Goal: Task Accomplishment & Management: Use online tool/utility

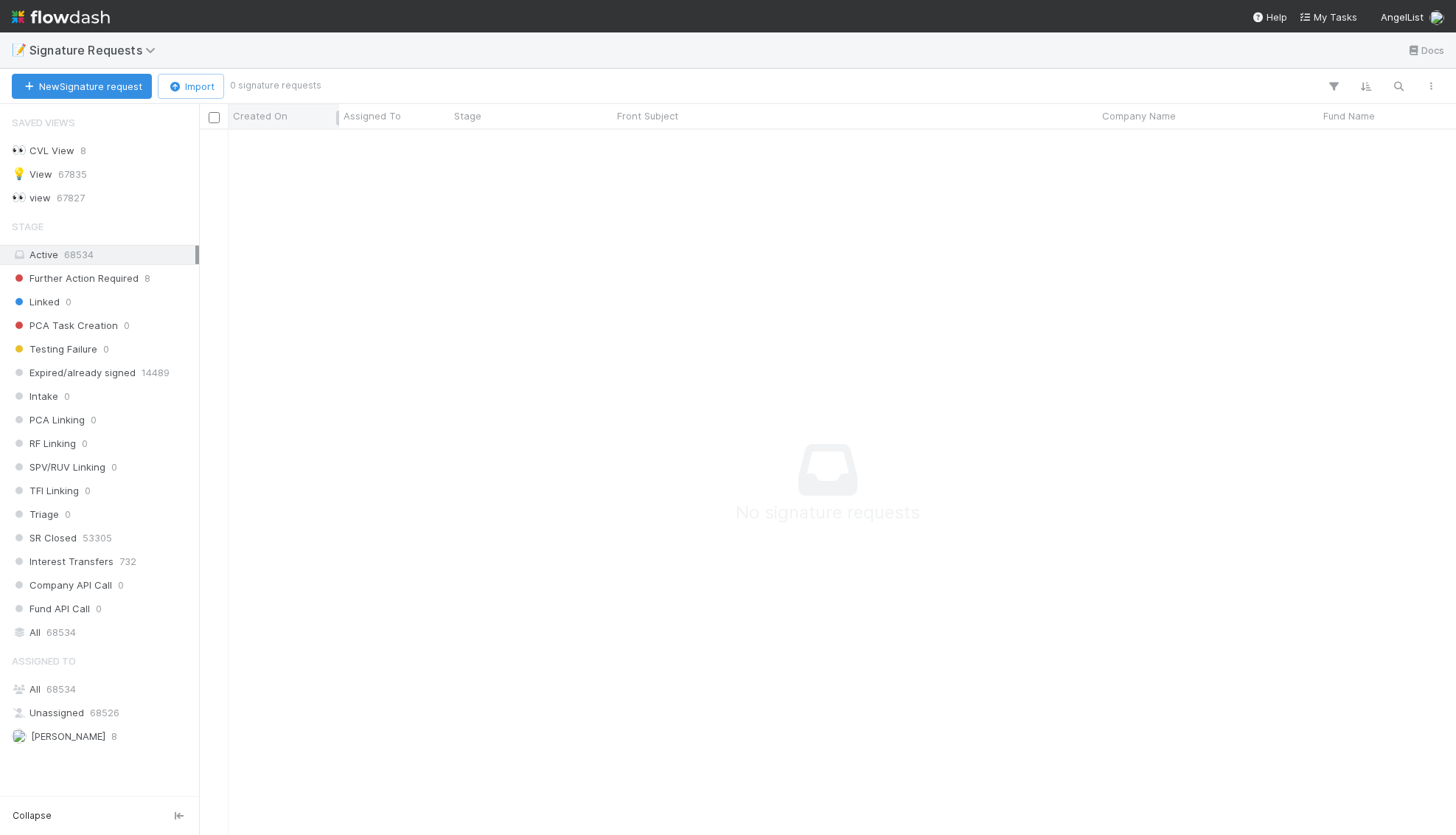
scroll to position [705, 1257]
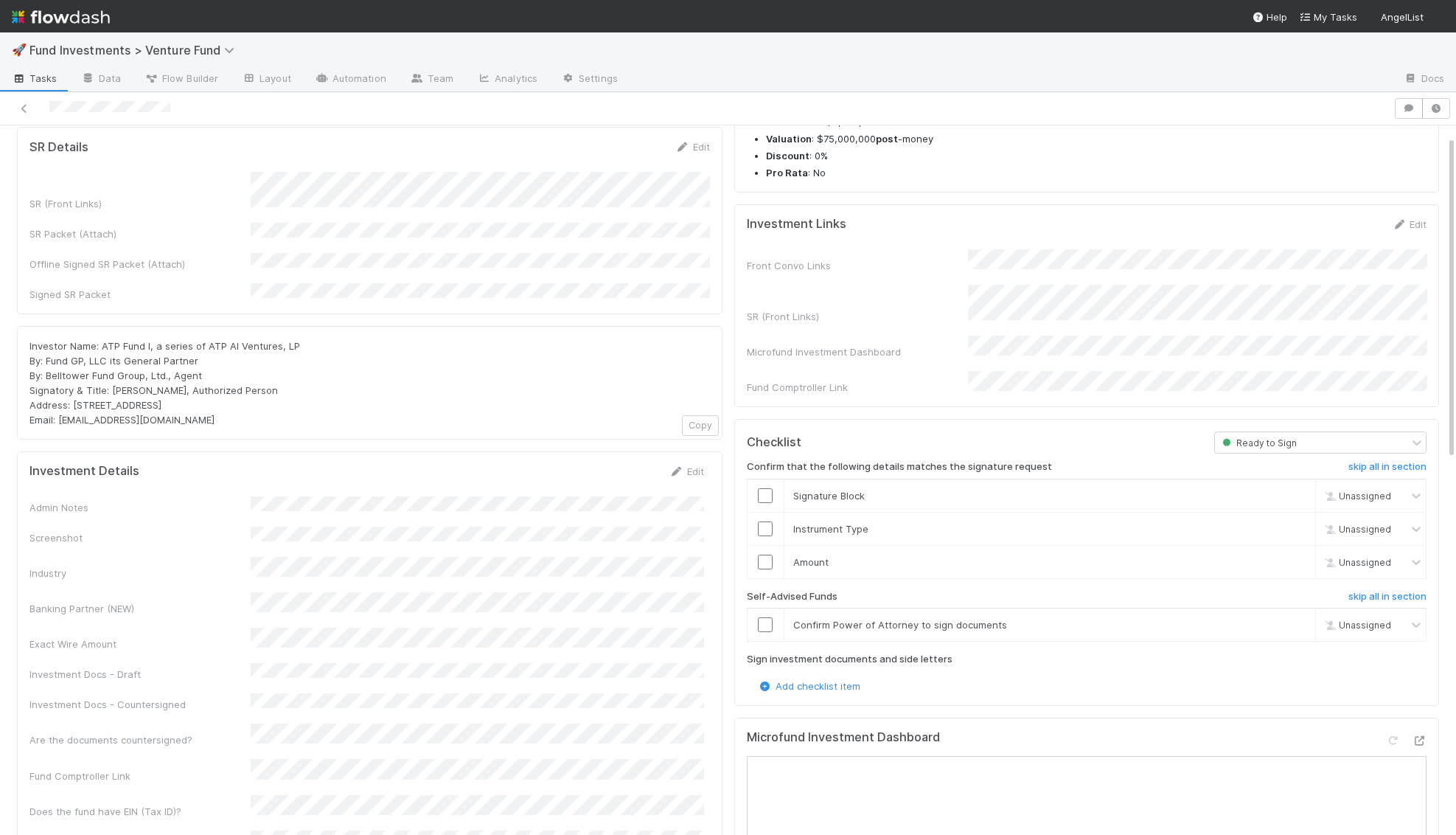
scroll to position [301, 0]
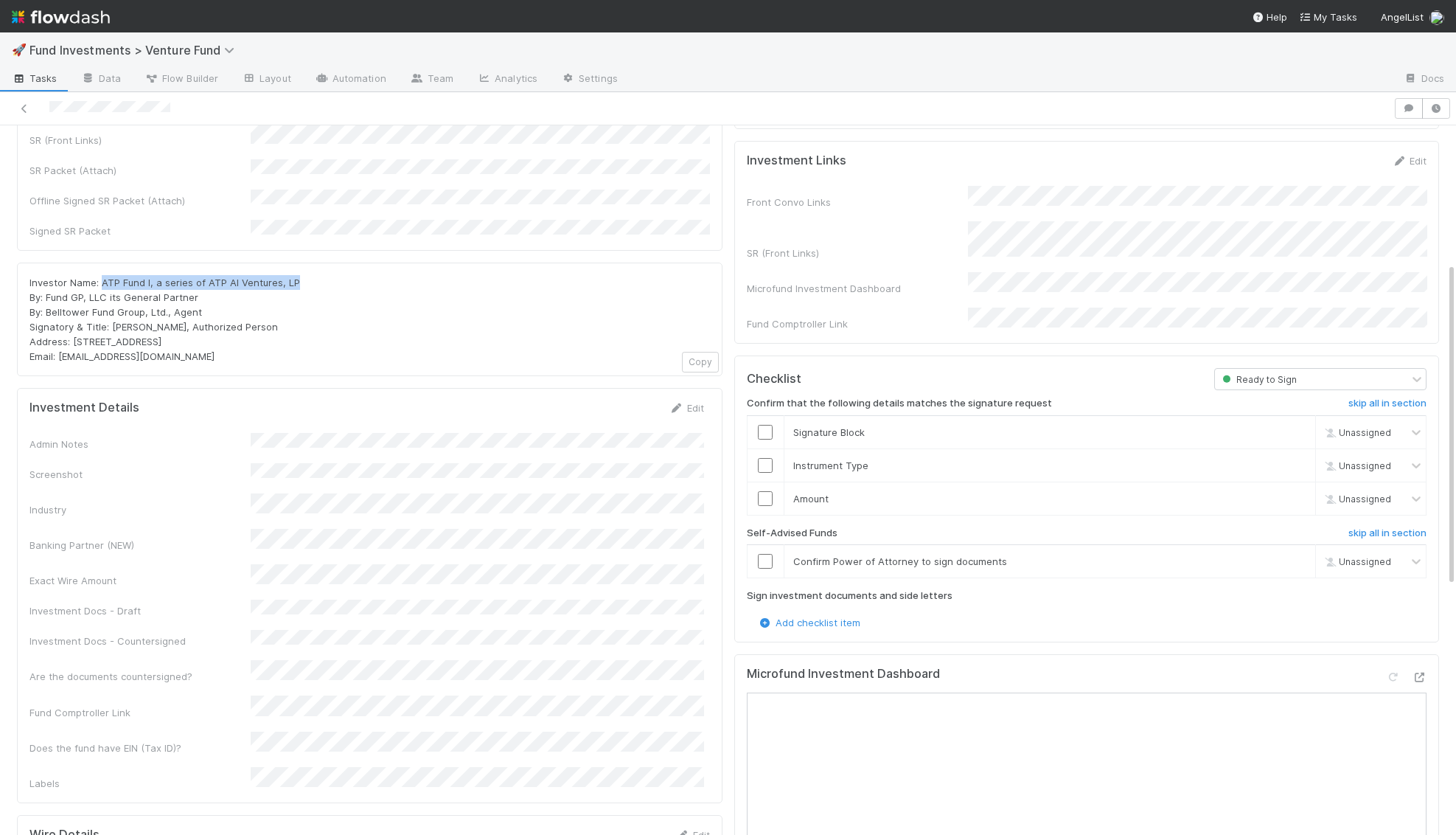
drag, startPoint x: 289, startPoint y: 249, endPoint x: 100, endPoint y: 247, distance: 189.0
click at [100, 275] on div "Investor Name: ATP Fund I, a series of ATP AI Ventures, LP By: Fund GP, LLC its…" at bounding box center [369, 319] width 680 height 89
copy span "ATP Fund I, a series of ATP AI Ventures, LP"
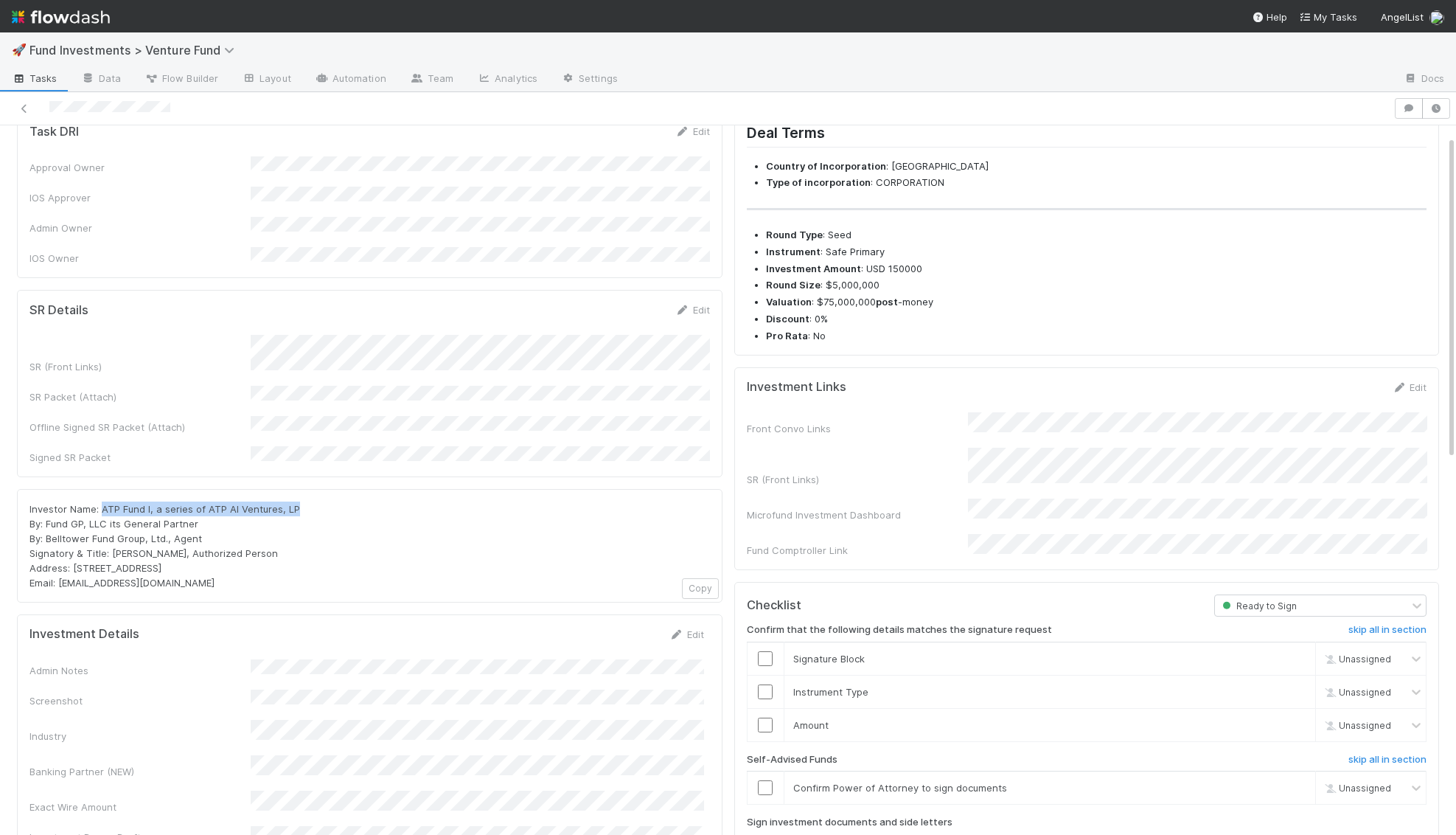
scroll to position [0, 0]
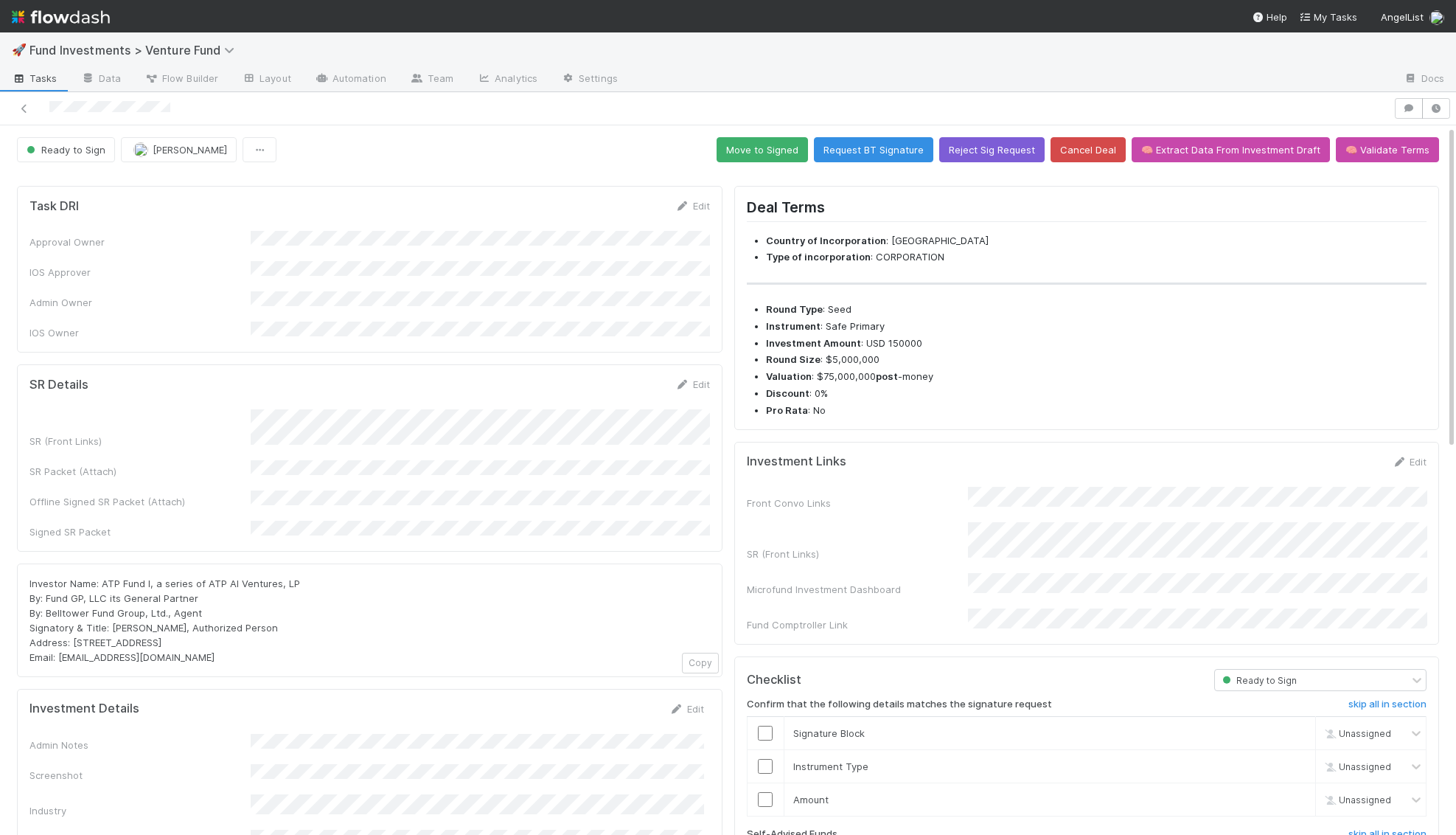
click at [703, 378] on form "SR Details Edit SR (Front Links) SR Packet (Attach) Offline Signed SR Packet (A…" at bounding box center [369, 457] width 680 height 162
click at [701, 378] on link "Edit" at bounding box center [692, 384] width 35 height 12
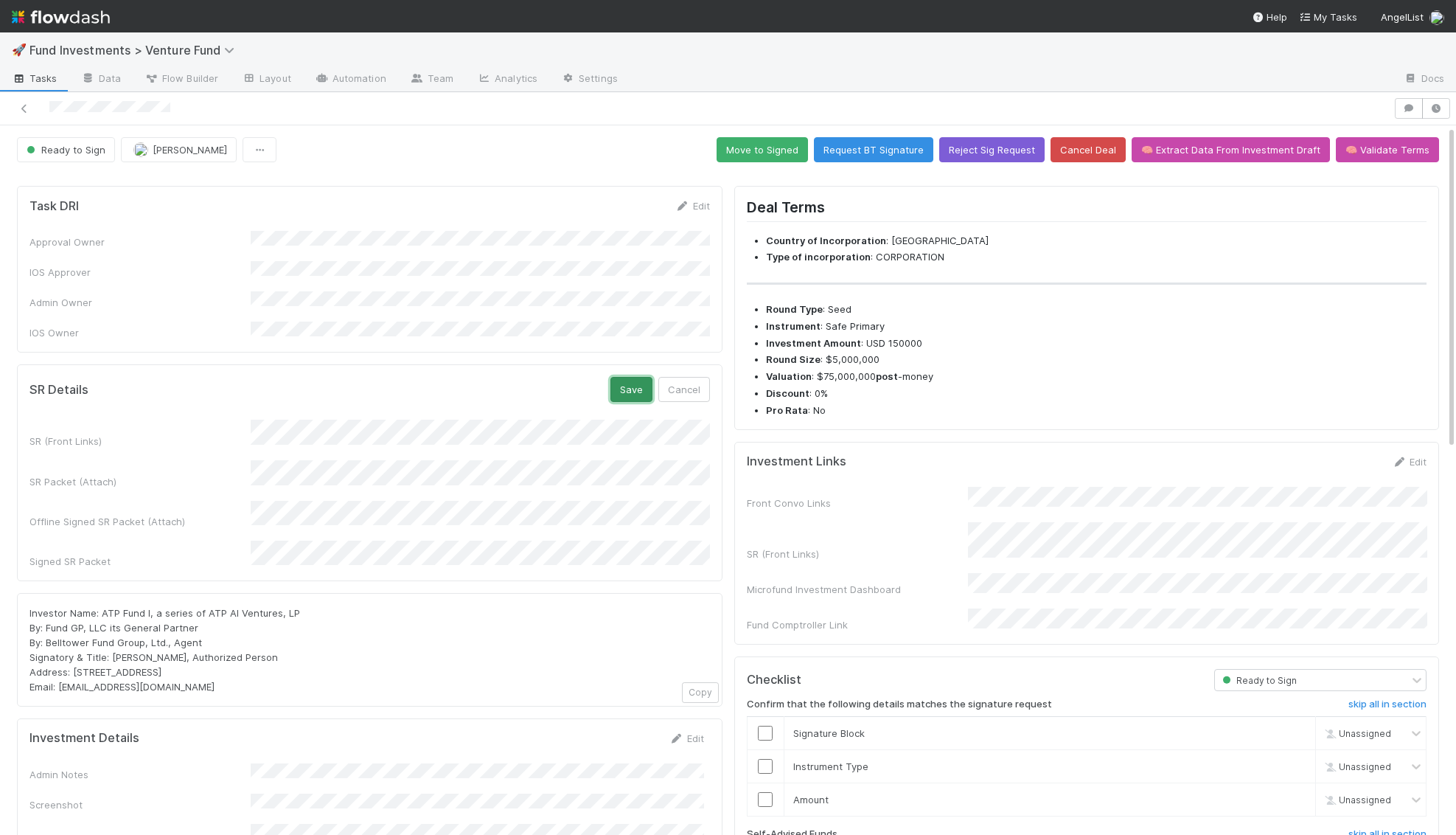
click at [625, 377] on button "Save" at bounding box center [631, 389] width 42 height 25
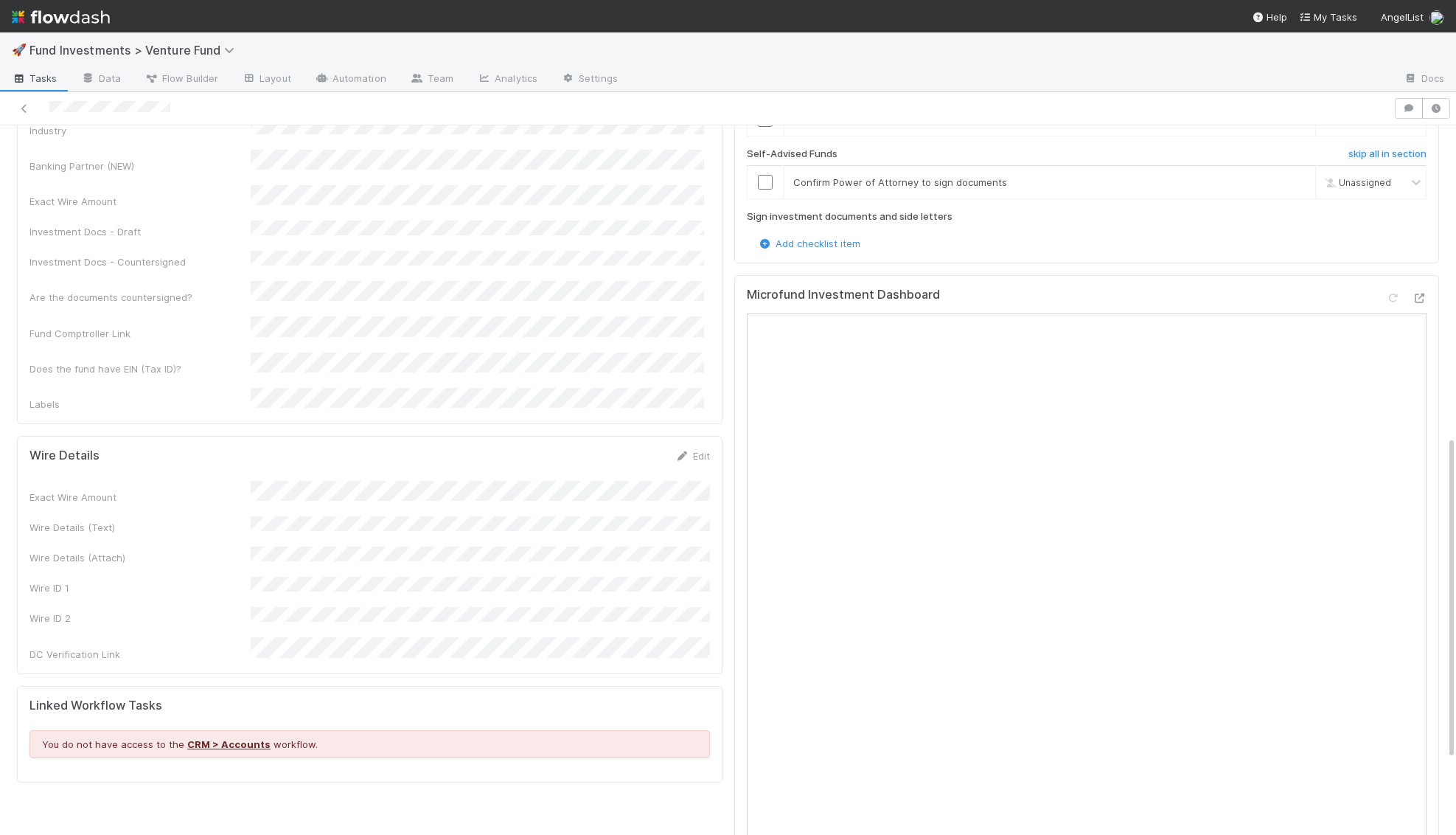
scroll to position [681, 0]
click at [694, 449] on link "Edit" at bounding box center [692, 455] width 35 height 12
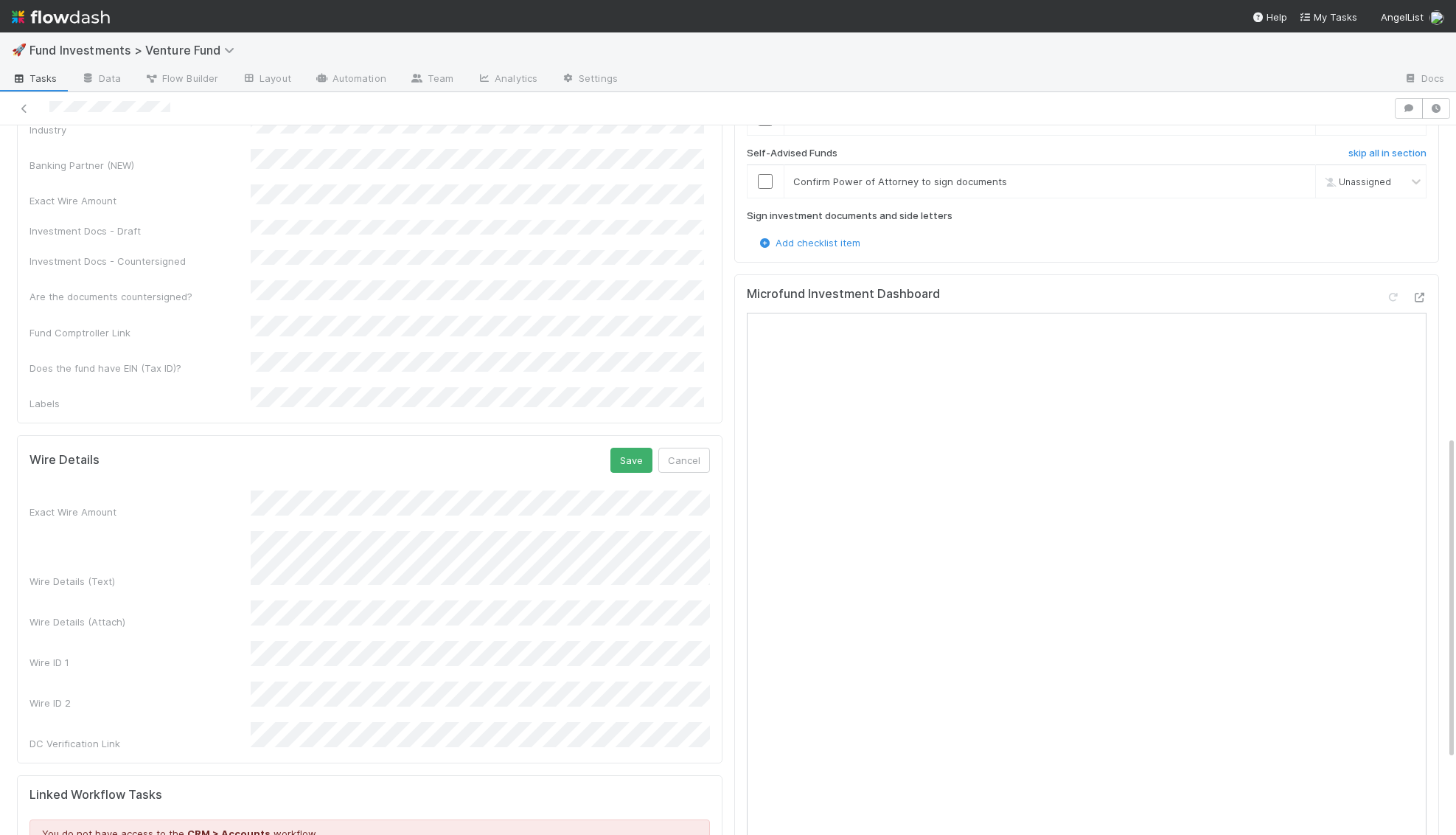
click at [389, 512] on div "Exact Wire Amount Wire Details (Text) Wire Details (Attach) Wire ID 1 Wire ID 2…" at bounding box center [369, 620] width 680 height 259
click at [629, 448] on button "Save" at bounding box center [631, 460] width 42 height 25
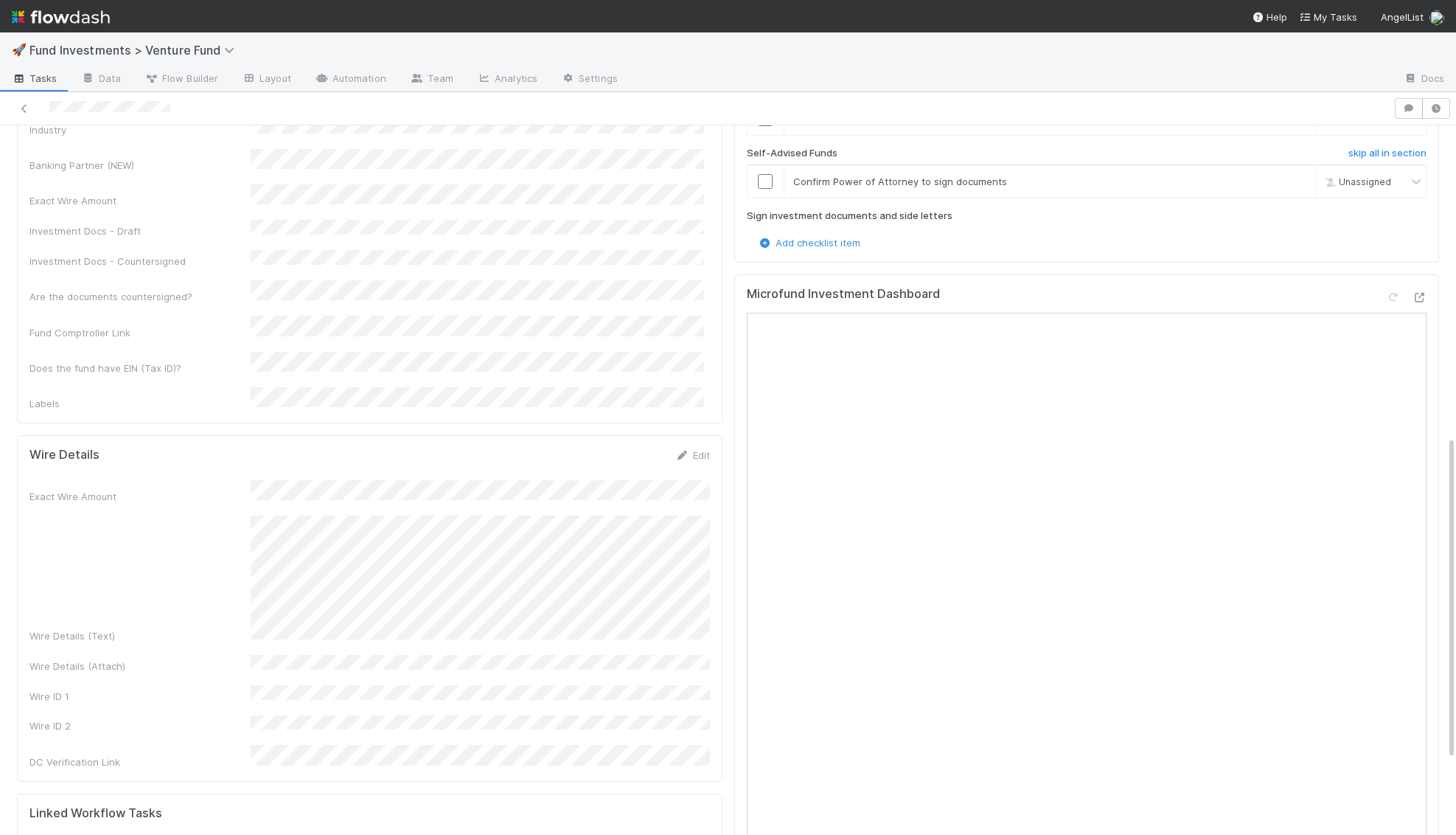
scroll to position [0, 0]
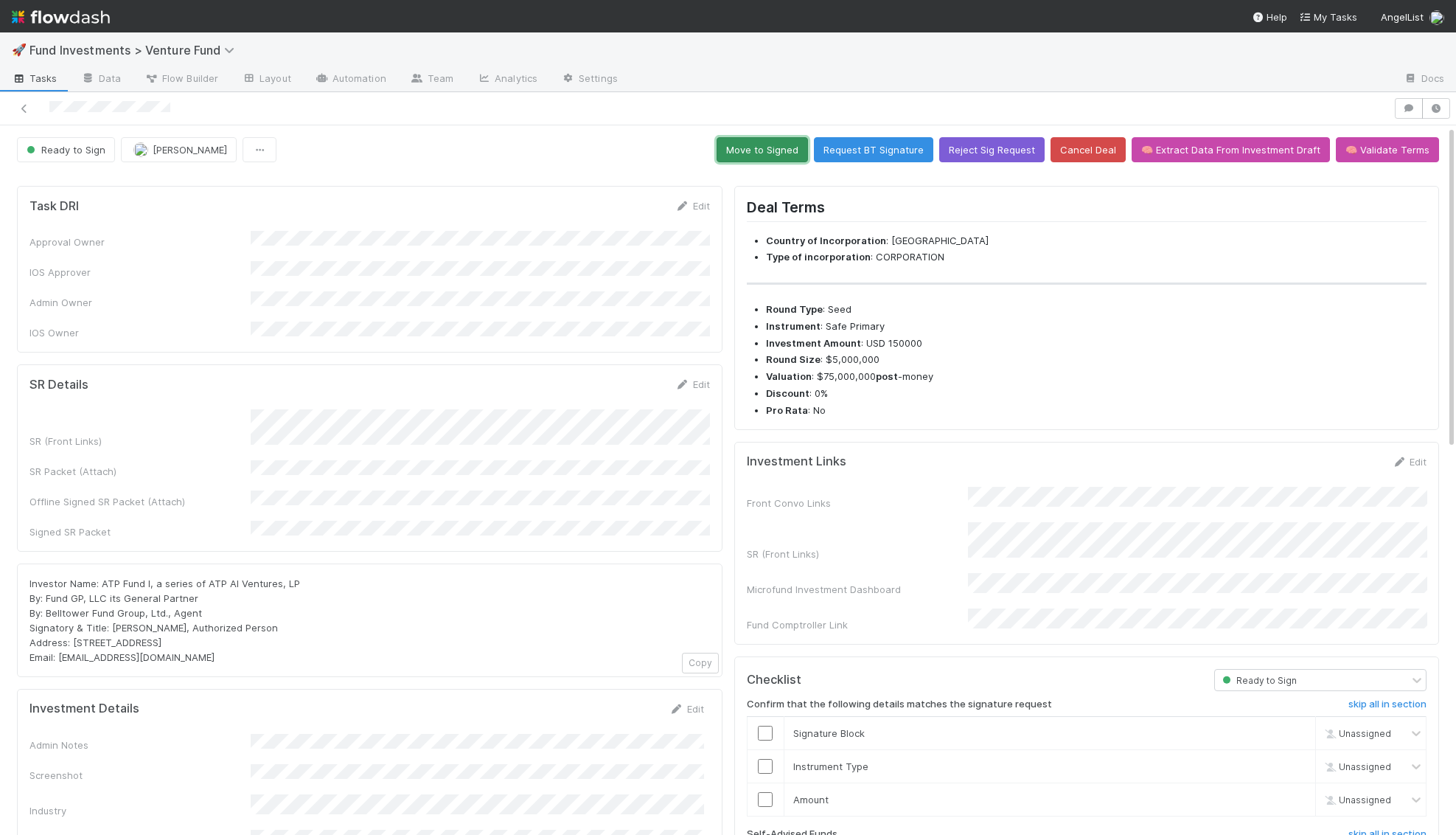
click at [795, 155] on button "Move to Signed" at bounding box center [762, 150] width 92 height 25
click at [690, 378] on link "Edit" at bounding box center [692, 384] width 35 height 12
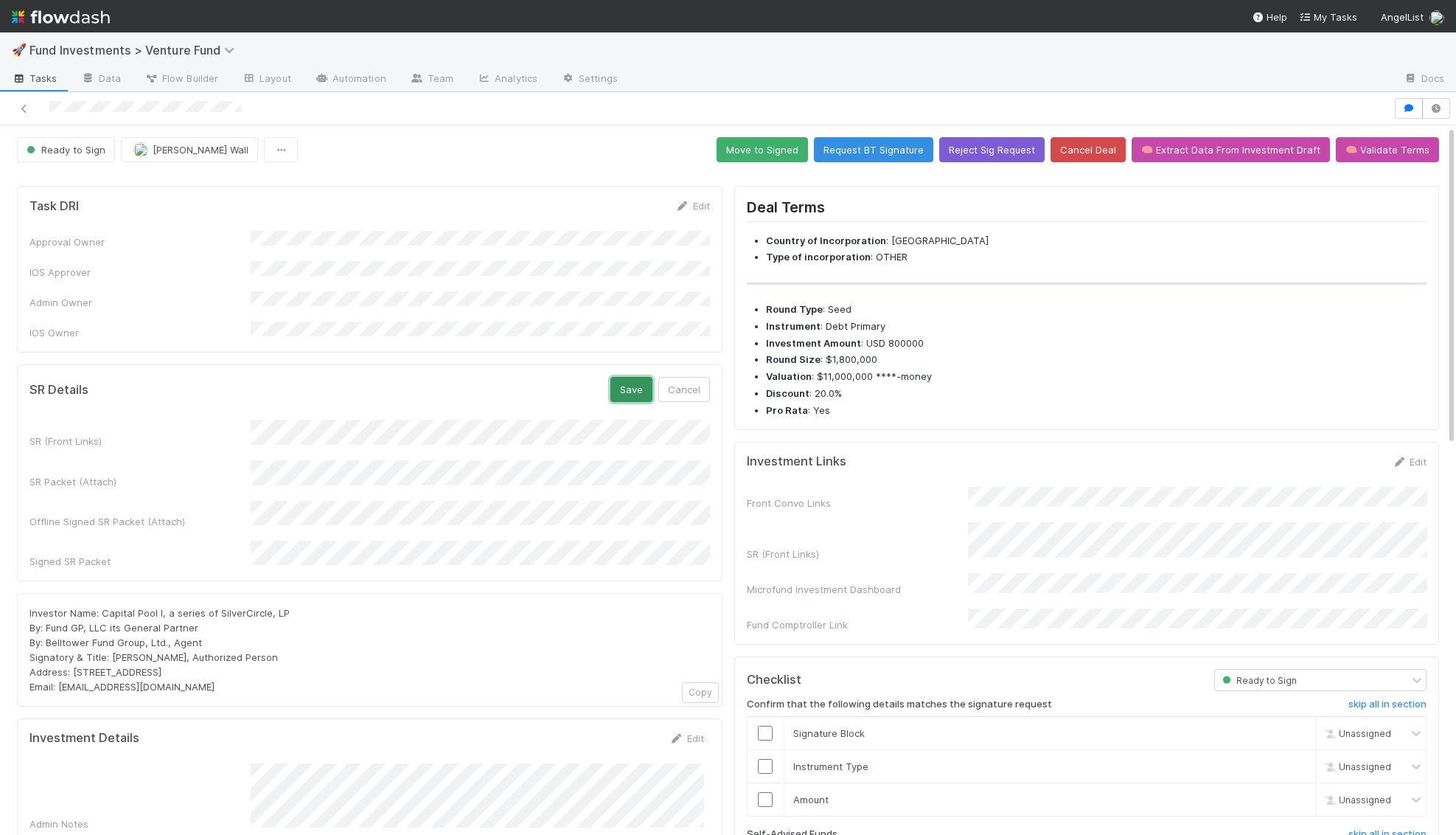
click at [642, 377] on button "Save" at bounding box center [631, 389] width 42 height 25
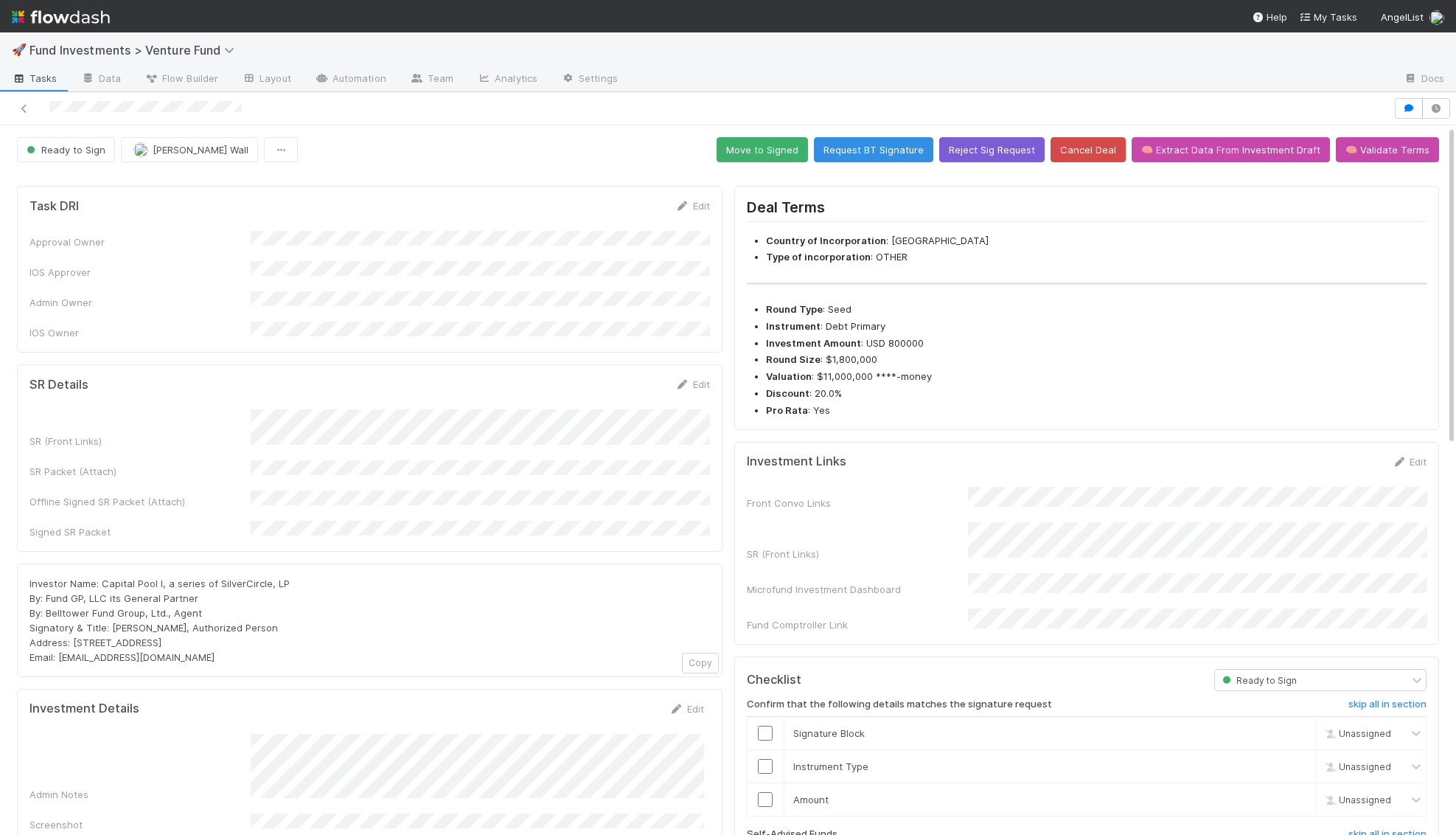
click at [712, 377] on div "SR Details Edit" at bounding box center [369, 384] width 703 height 15
click at [704, 378] on link "Edit" at bounding box center [692, 384] width 35 height 12
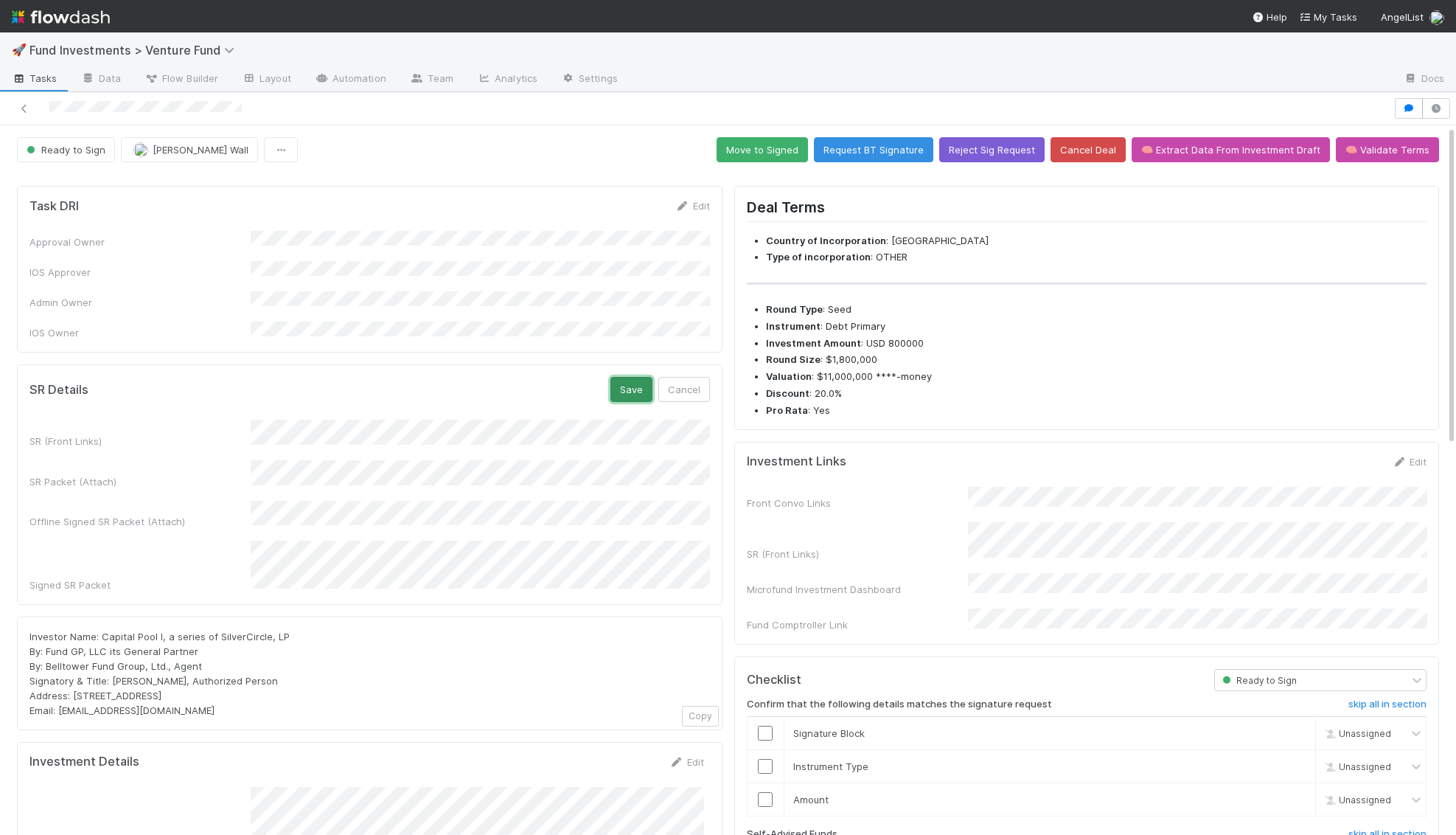
click at [635, 377] on button "Save" at bounding box center [631, 389] width 42 height 25
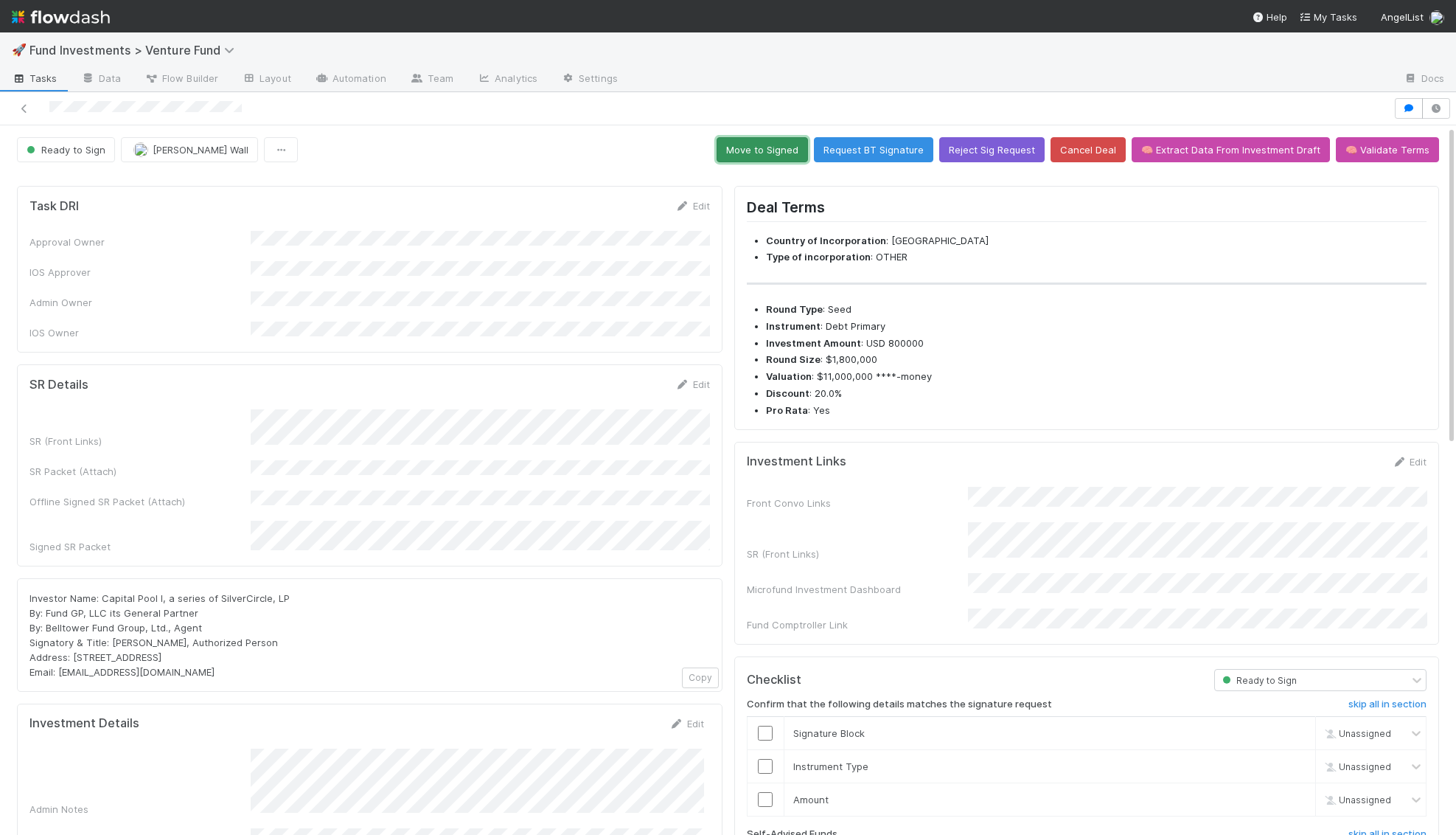
click at [785, 148] on button "Move to Signed" at bounding box center [762, 150] width 92 height 25
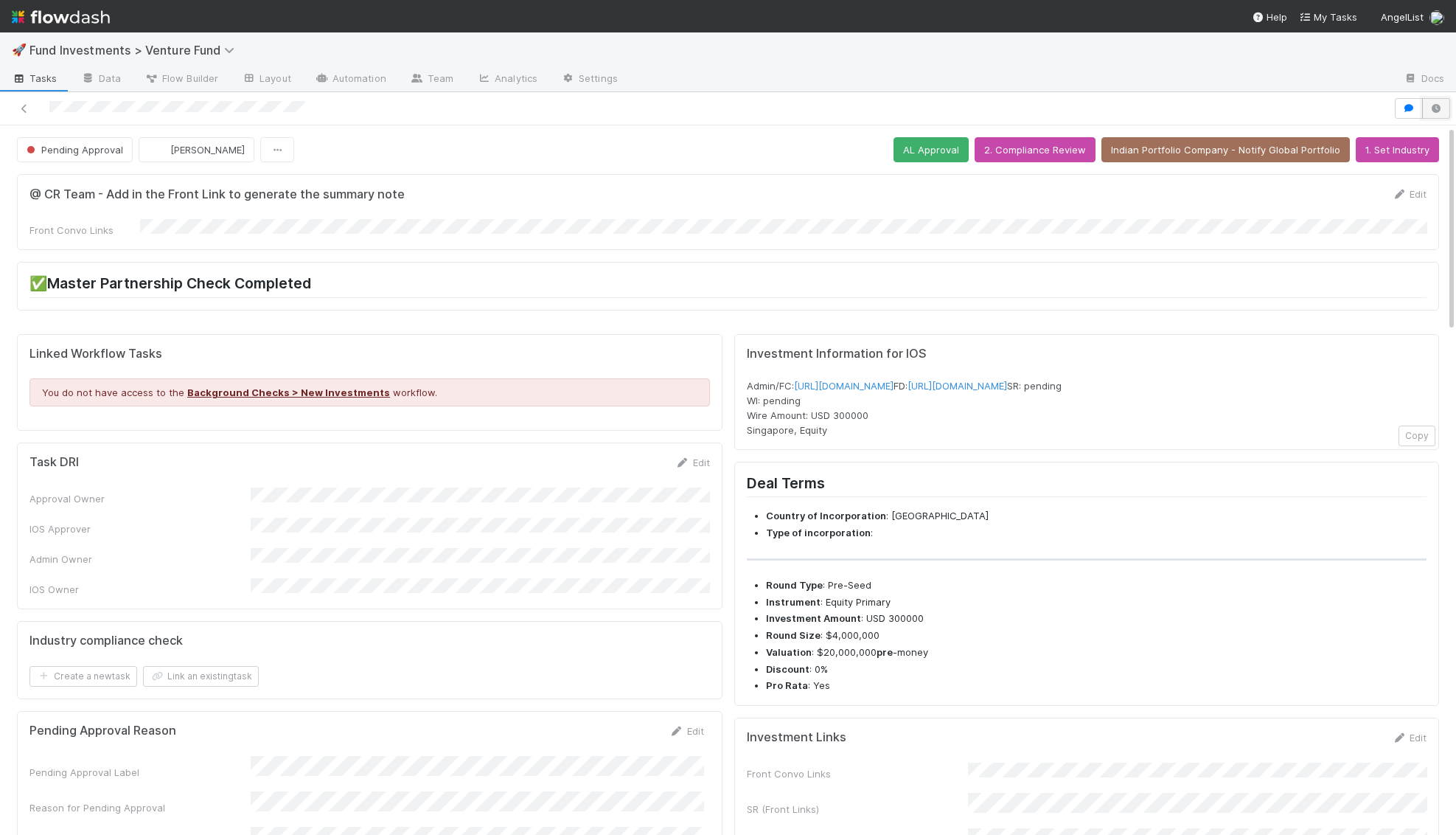
click at [1435, 109] on icon "button" at bounding box center [1436, 109] width 15 height 9
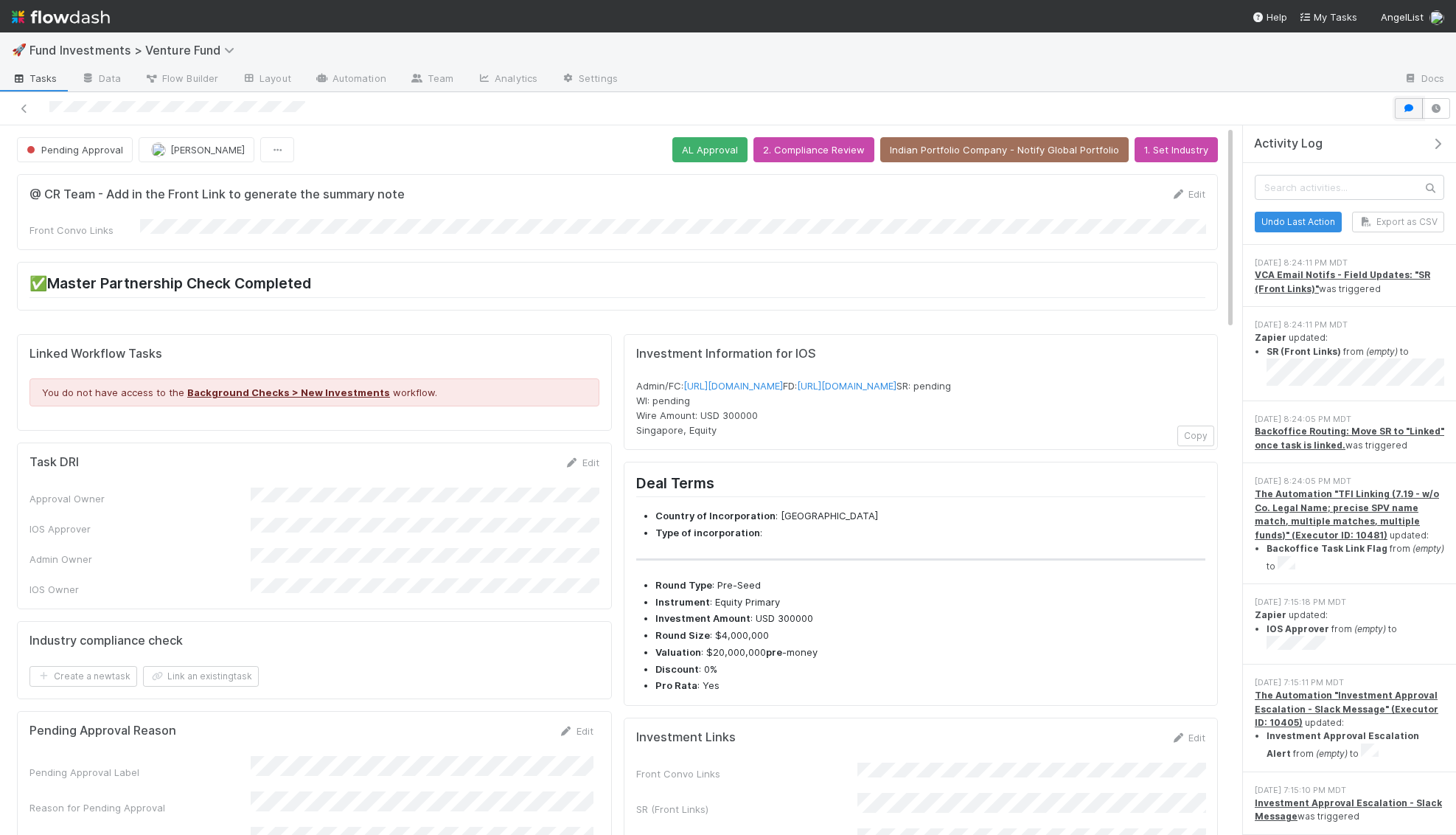
click at [1408, 98] on button "button" at bounding box center [1409, 109] width 28 height 21
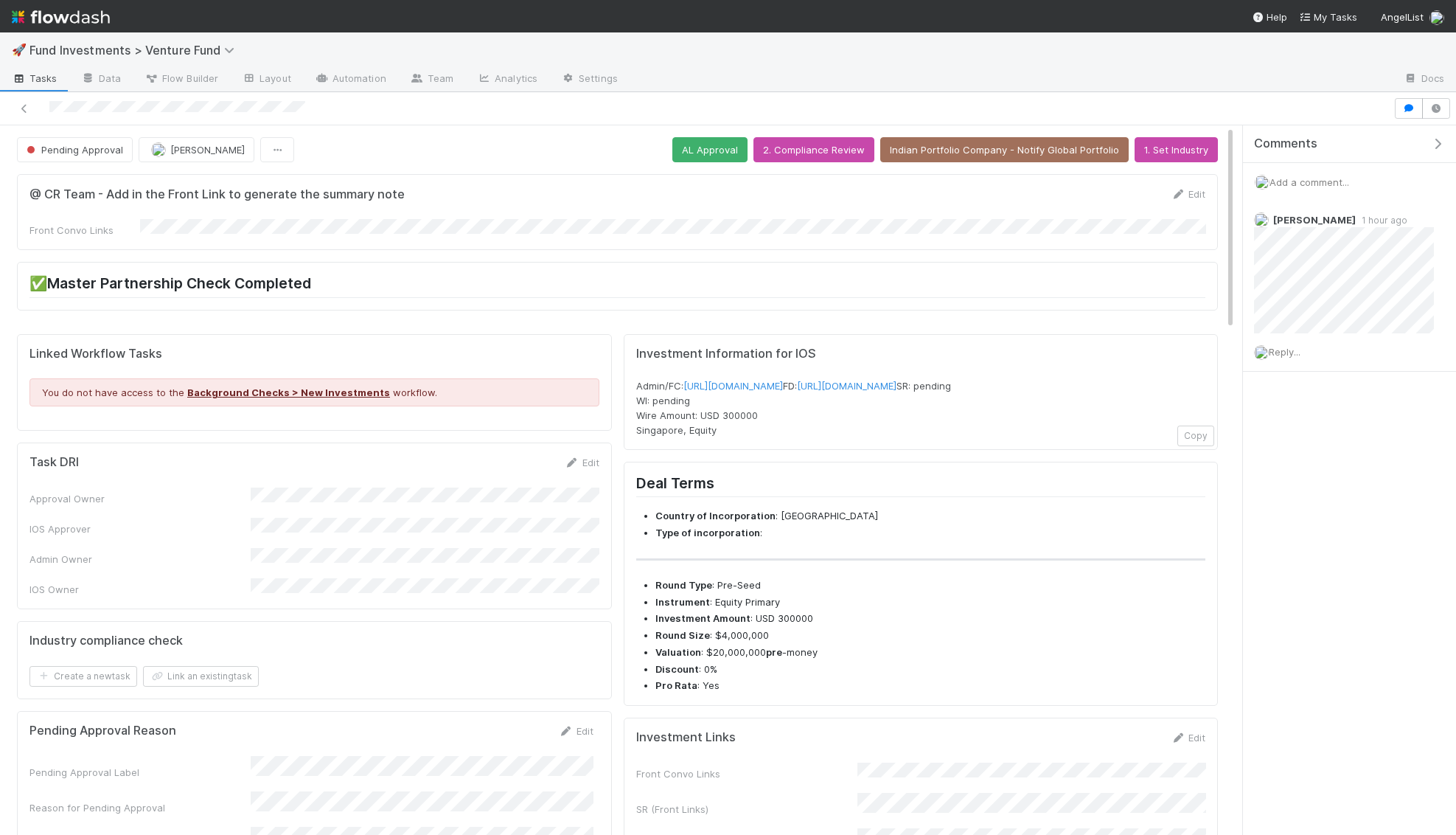
click at [78, 19] on img at bounding box center [61, 17] width 98 height 25
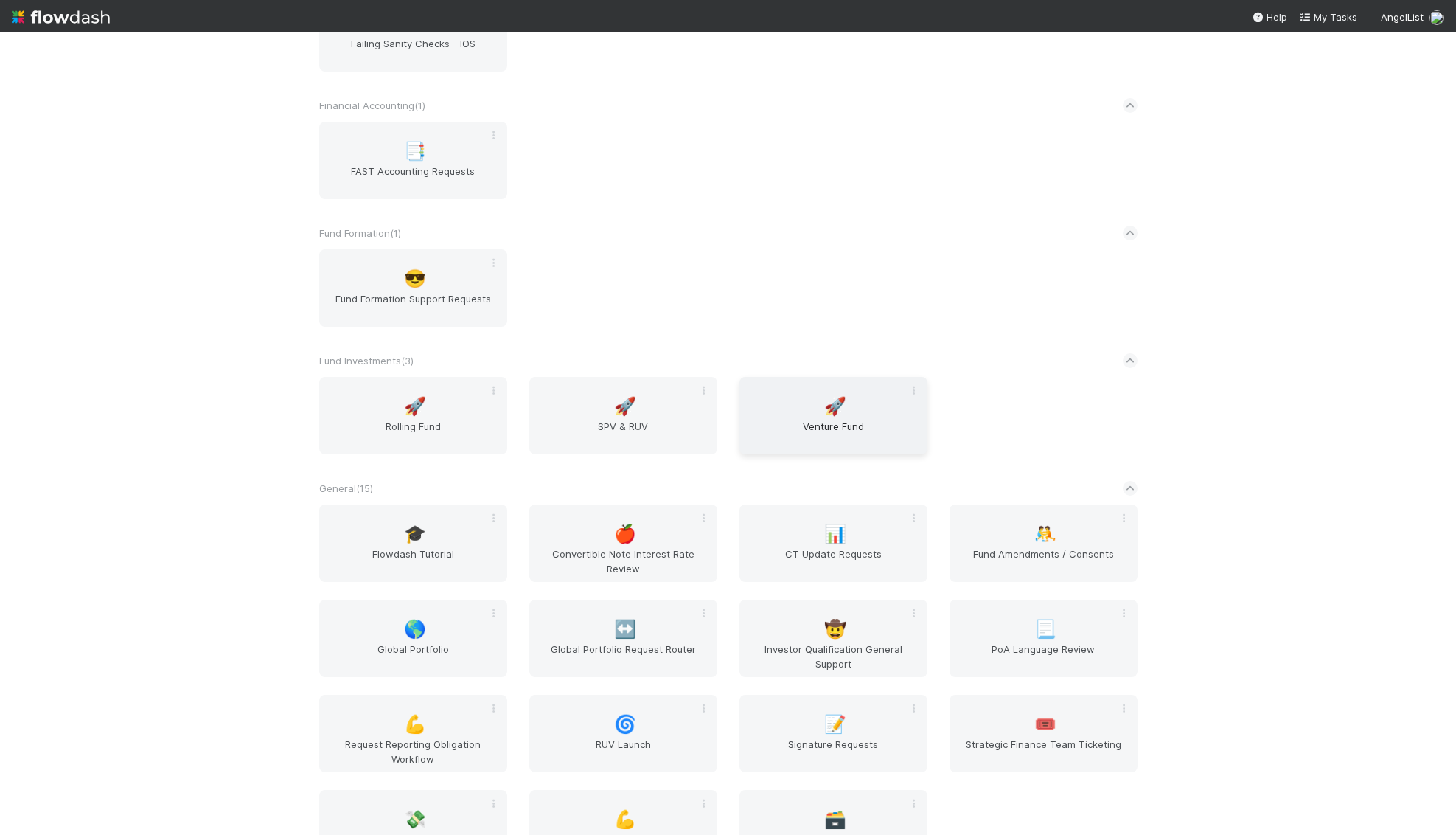
scroll to position [1229, 0]
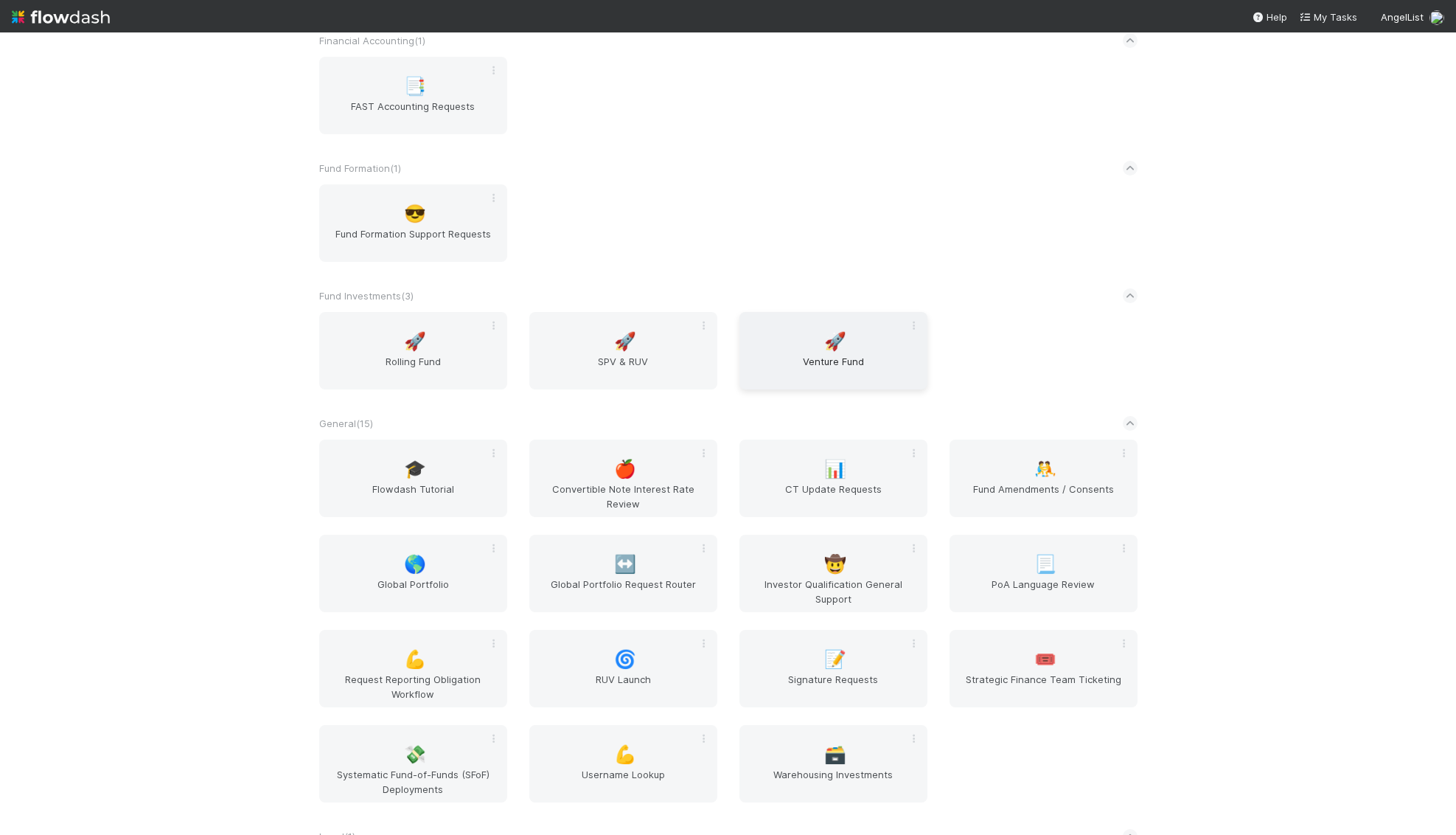
click at [799, 344] on div "🚀 Venture Fund" at bounding box center [833, 350] width 188 height 78
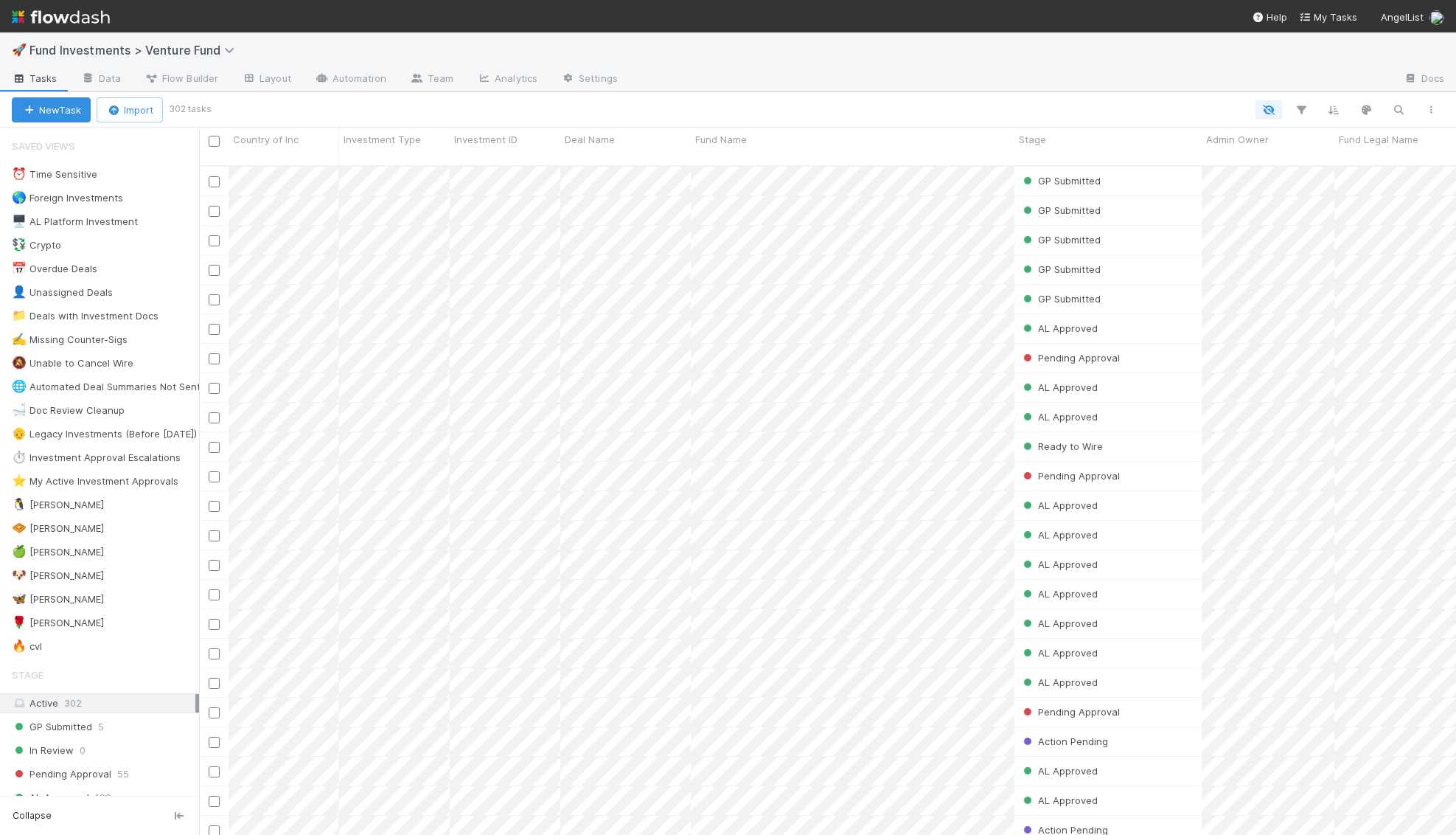
scroll to position [681, 1257]
click at [102, 590] on div "🦋 Kennedy" at bounding box center [105, 599] width 187 height 18
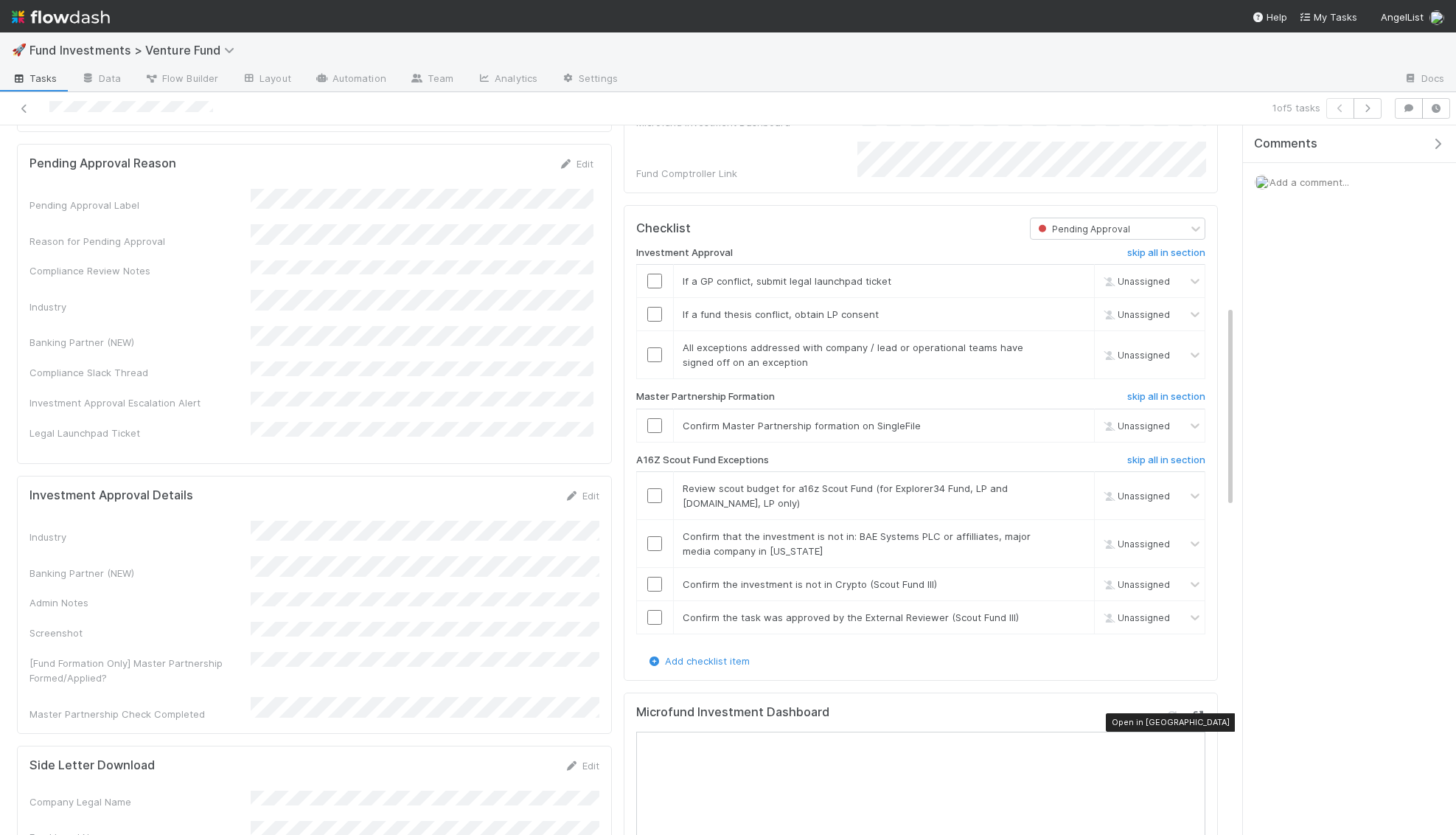
click at [1200, 717] on icon at bounding box center [1198, 715] width 15 height 10
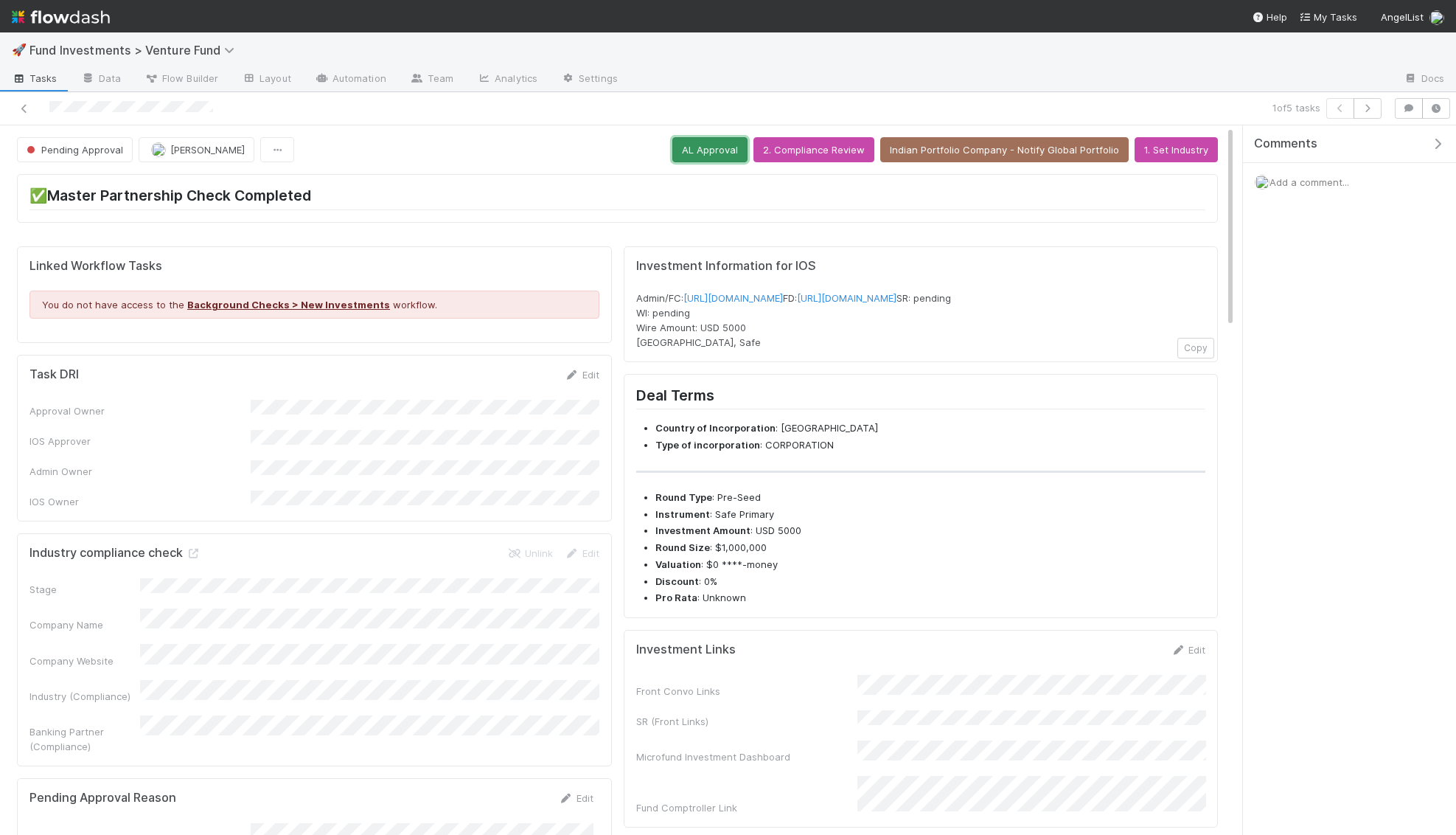
click at [710, 150] on button "AL Approval" at bounding box center [710, 150] width 75 height 25
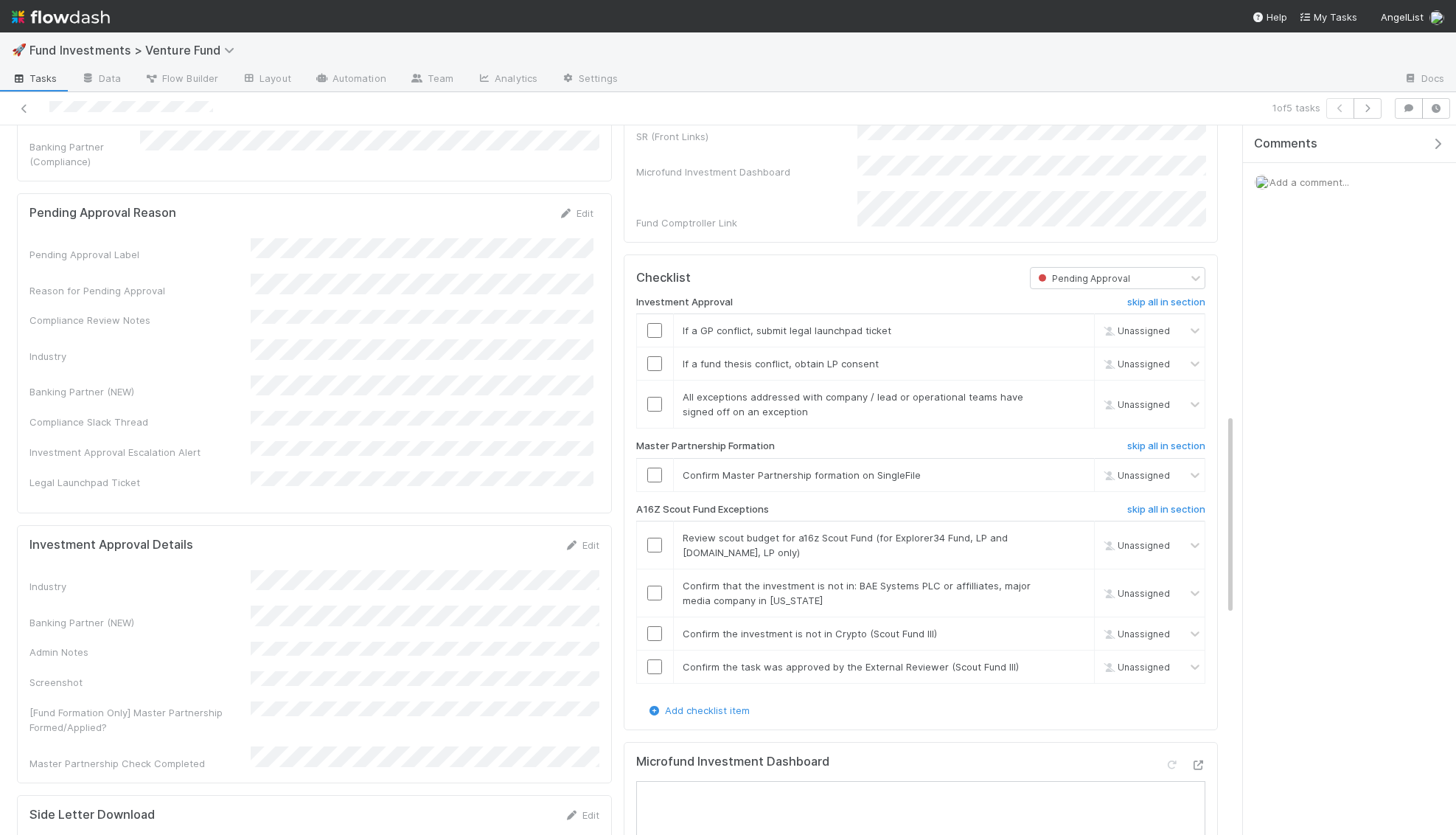
click at [898, 754] on div "Microfund Investment Dashboard" at bounding box center [920, 768] width 570 height 27
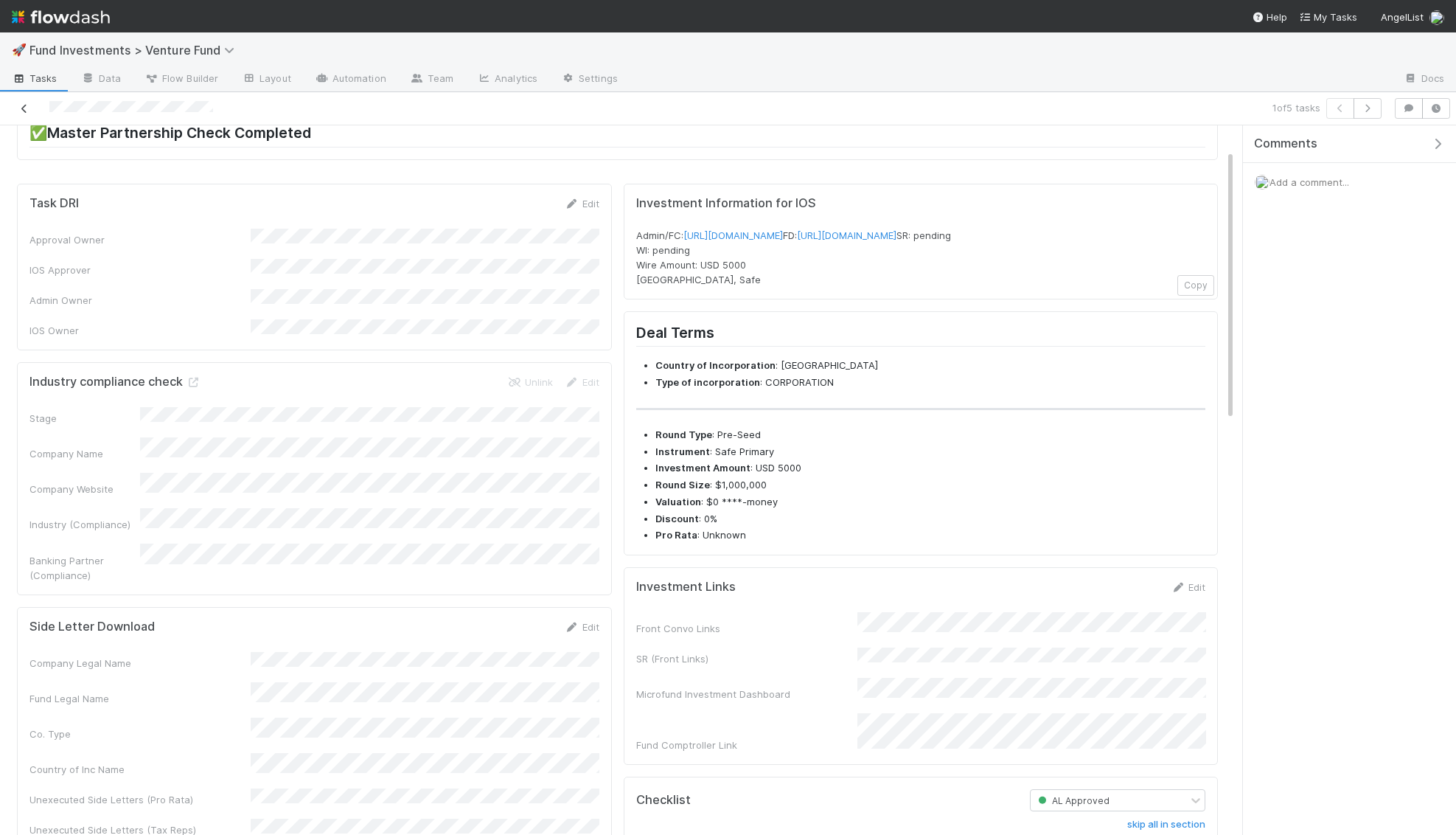
click at [24, 104] on icon at bounding box center [24, 109] width 15 height 10
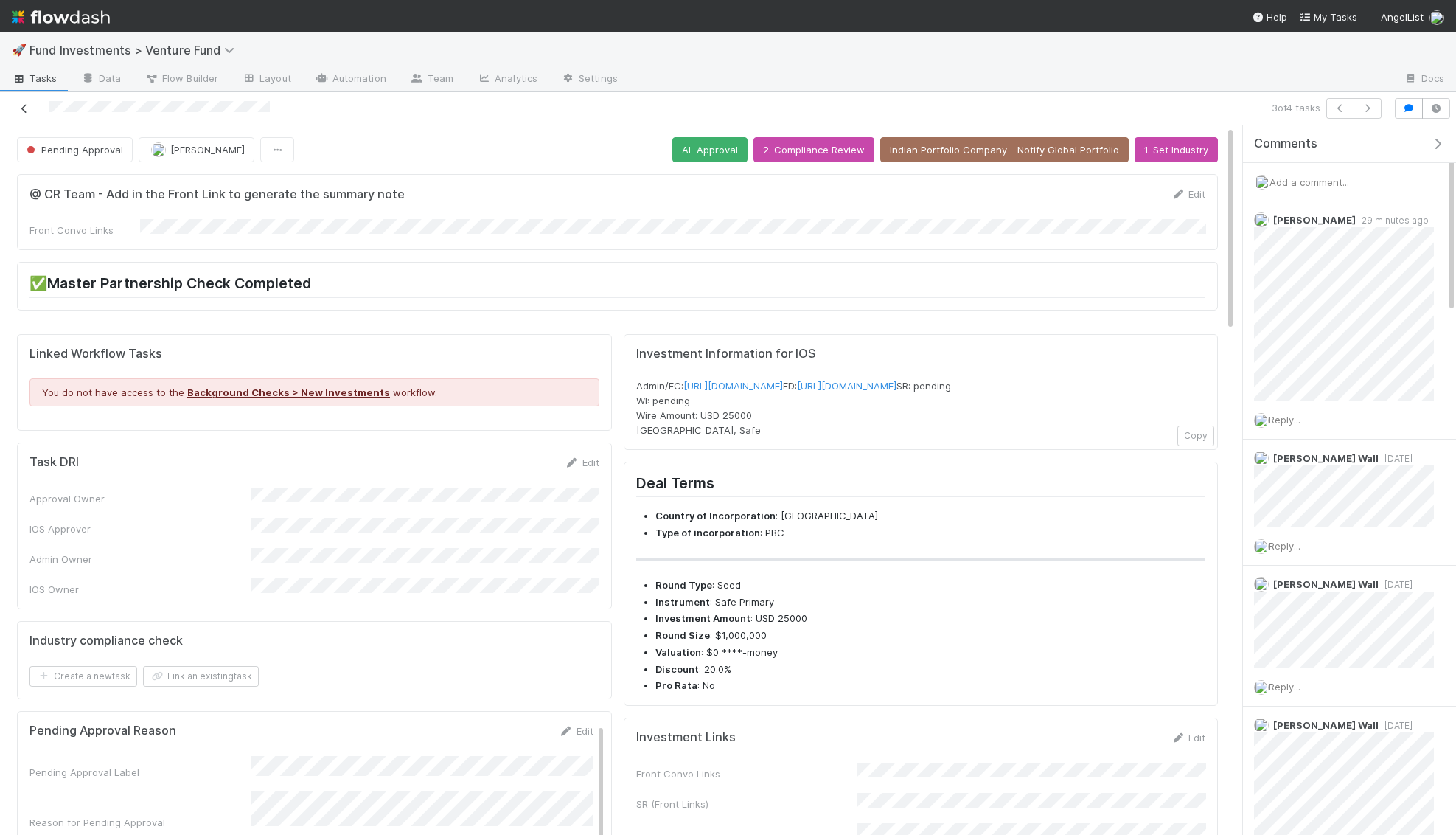
click at [23, 104] on icon at bounding box center [24, 109] width 15 height 10
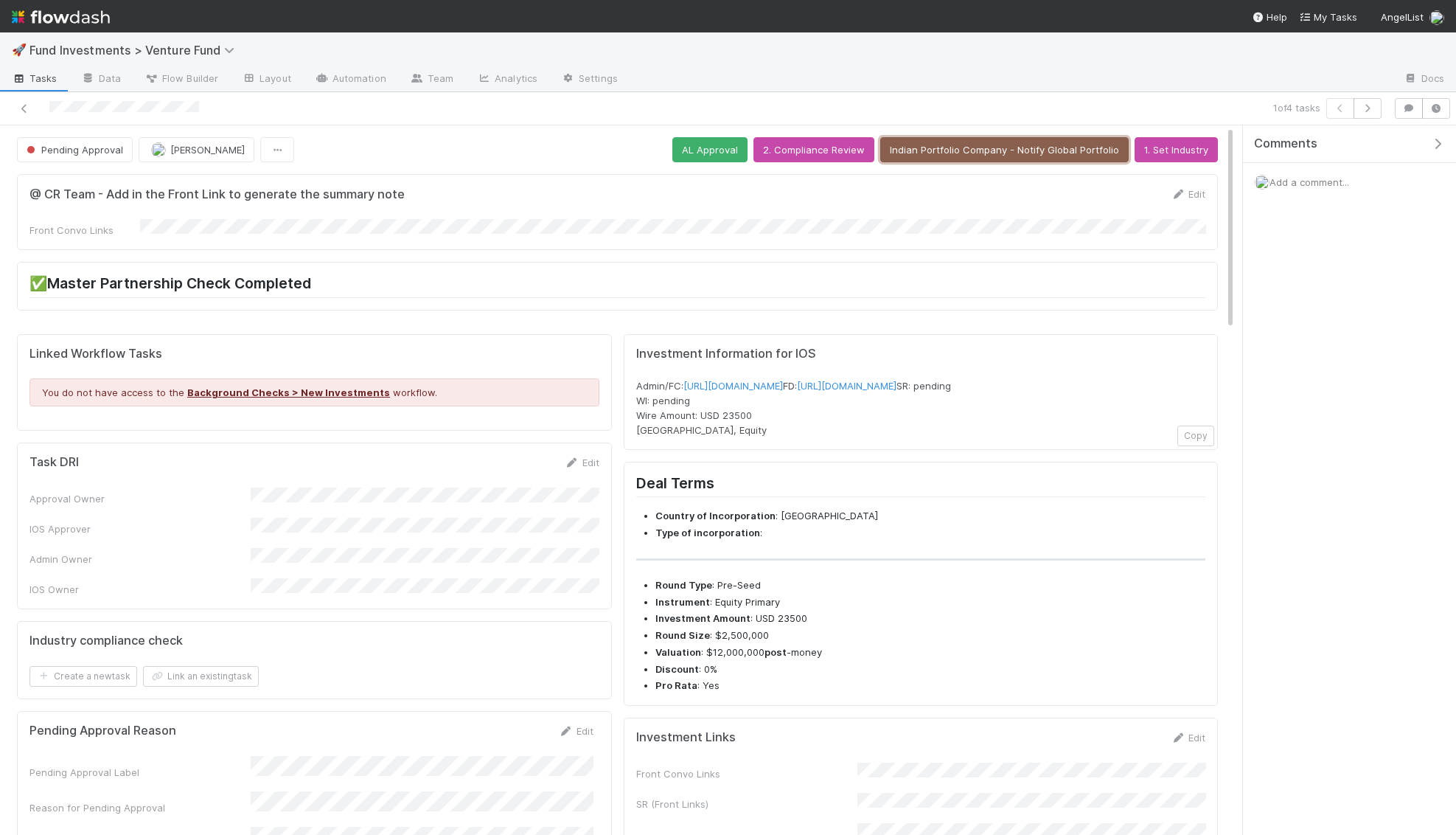
click at [1047, 151] on button "Indian Portfolio Company - Notify Global Portfolio" at bounding box center [1005, 150] width 248 height 25
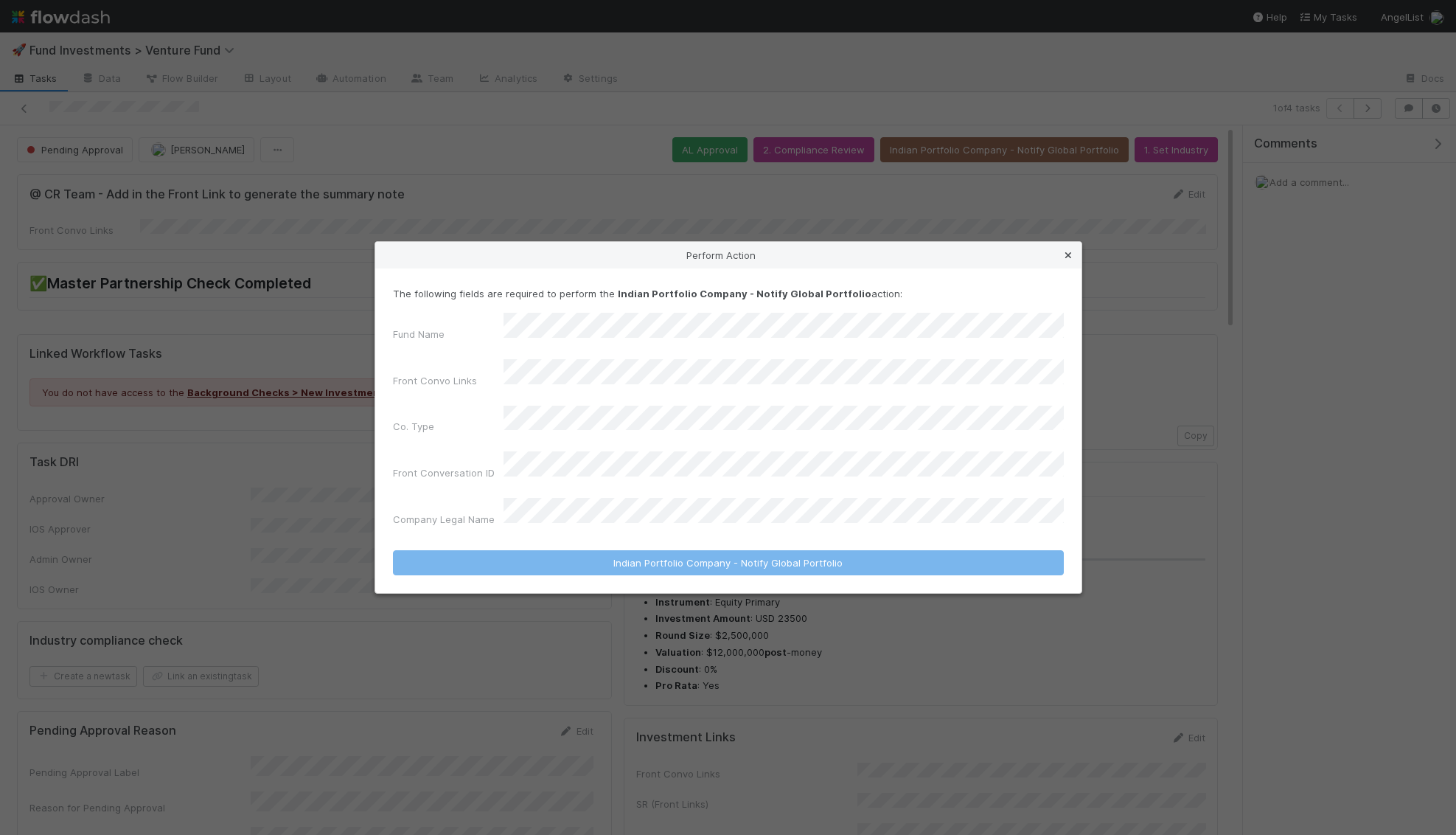
click at [1066, 260] on icon at bounding box center [1068, 255] width 15 height 10
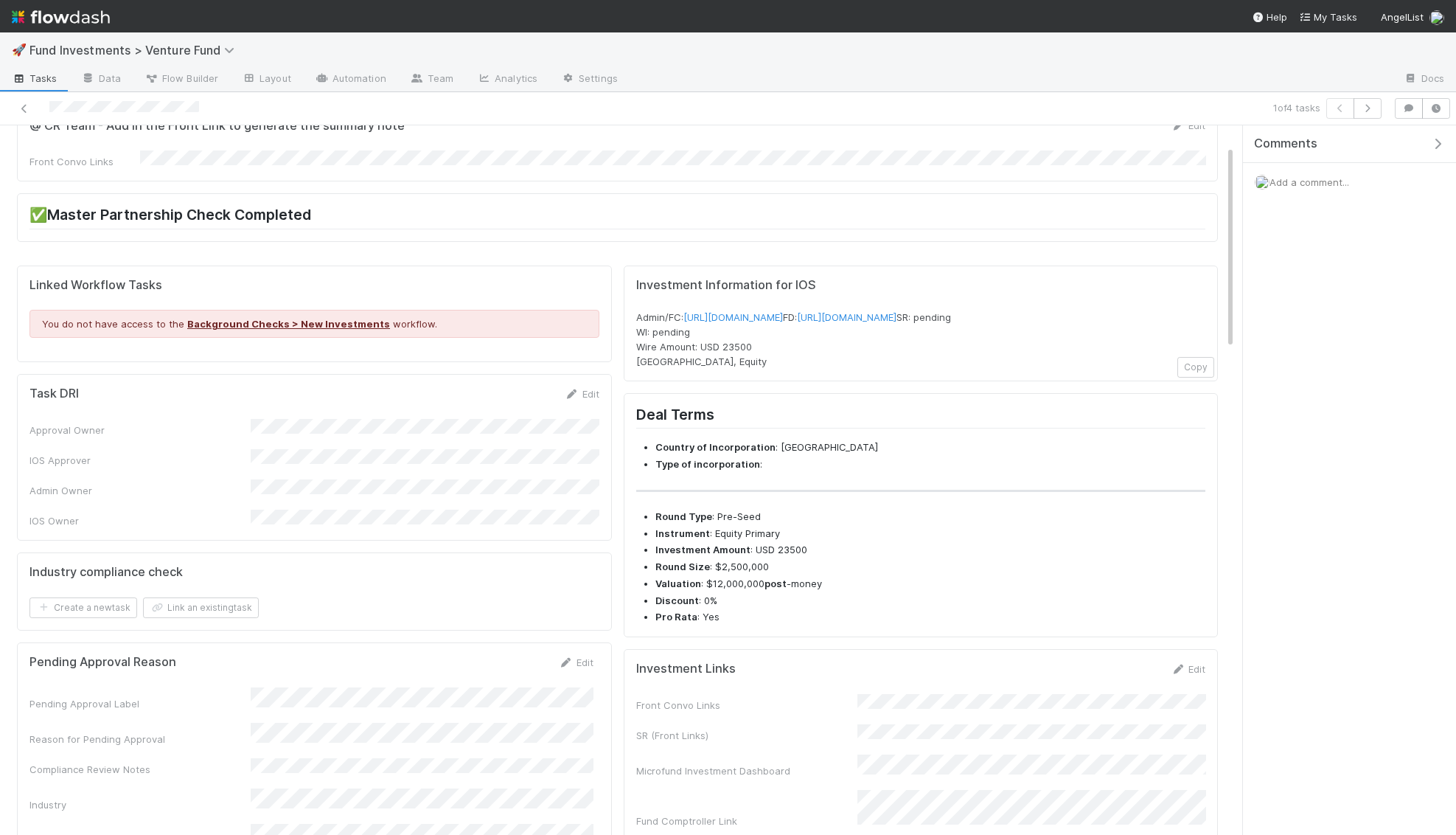
click at [1319, 184] on span "Add a comment..." at bounding box center [1309, 183] width 80 height 12
click at [1308, 418] on button "Add Comment" at bounding box center [1309, 430] width 86 height 25
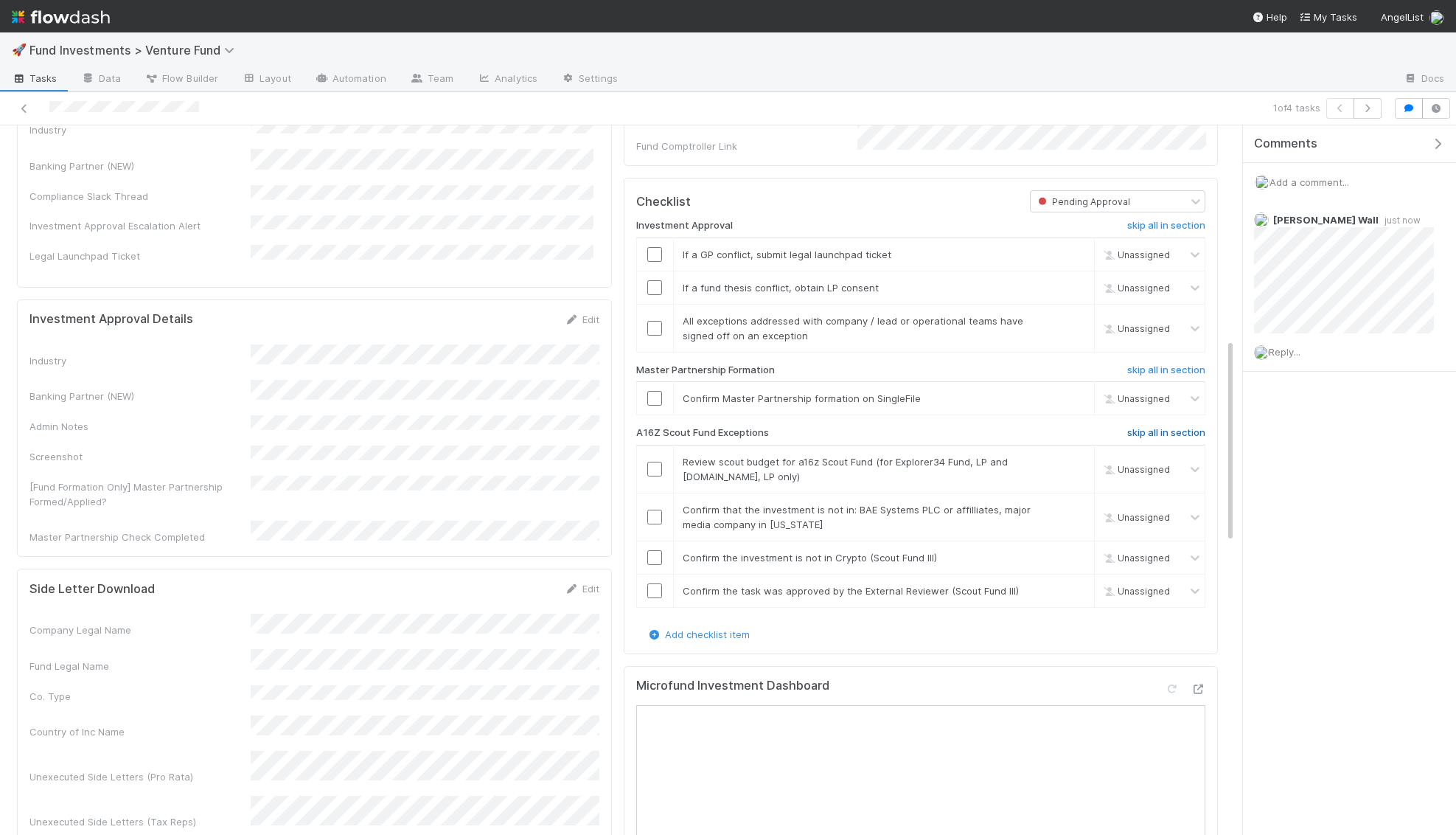
click at [1195, 430] on h6 "skip all in section" at bounding box center [1166, 433] width 78 height 12
click at [657, 406] on input "checkbox" at bounding box center [654, 398] width 15 height 15
click at [1074, 257] on link "skip" at bounding box center [1076, 254] width 18 height 12
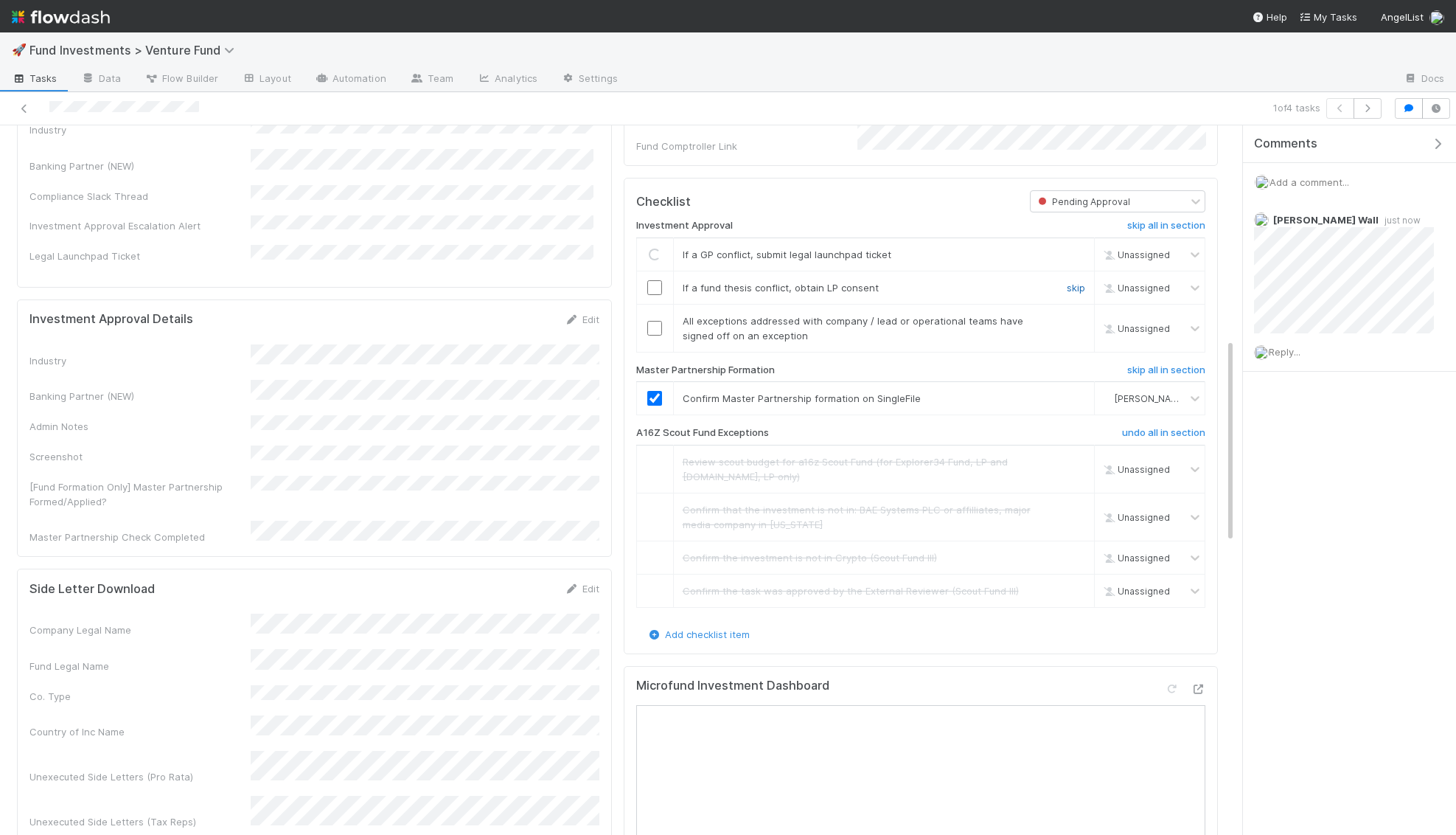
click at [1074, 290] on link "skip" at bounding box center [1076, 287] width 18 height 12
click at [21, 106] on icon at bounding box center [24, 109] width 15 height 10
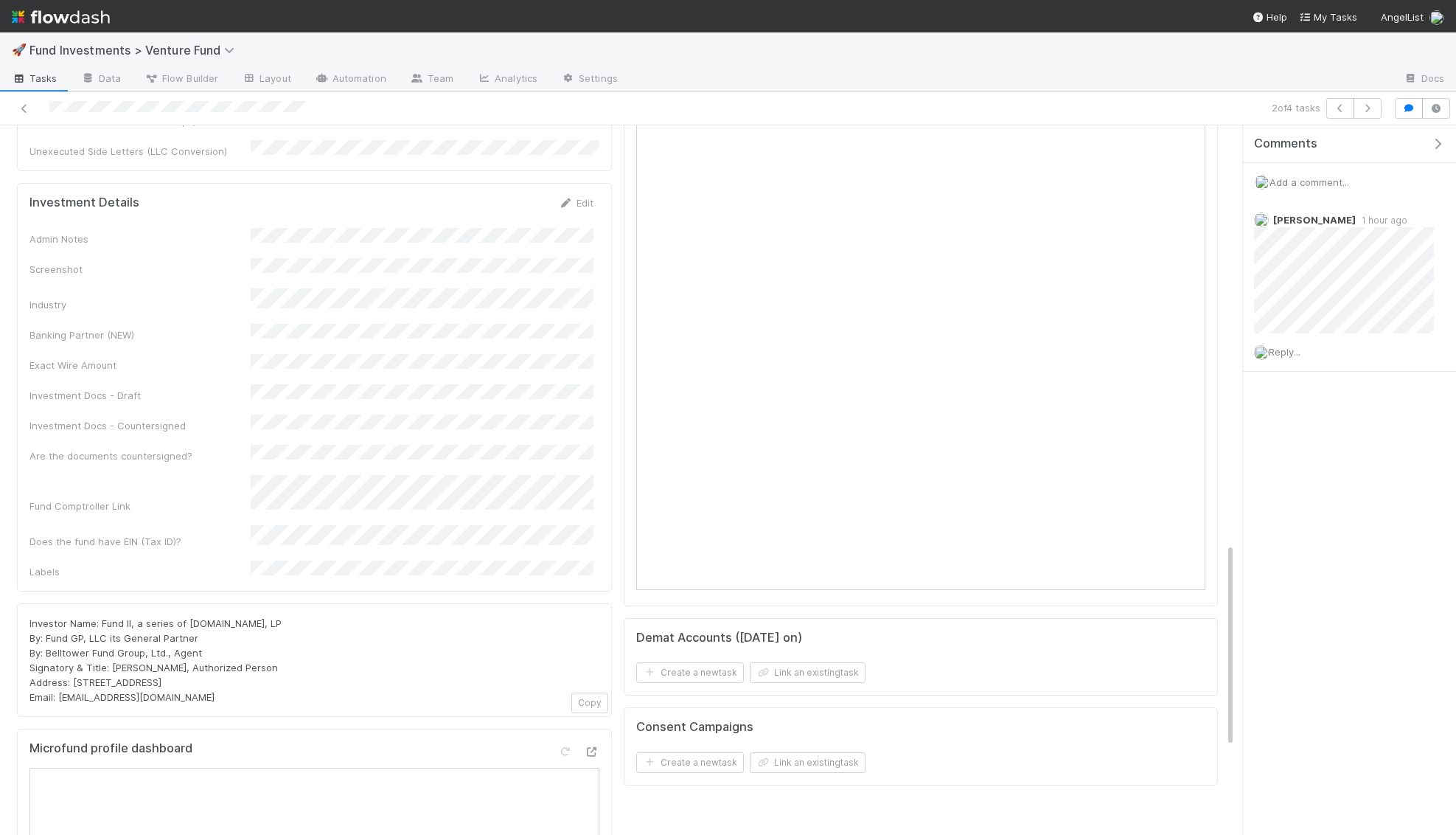
click at [1329, 185] on div "Add a comment..." at bounding box center [1350, 183] width 213 height 38
click at [1322, 179] on span "Add a comment..." at bounding box center [1309, 183] width 80 height 12
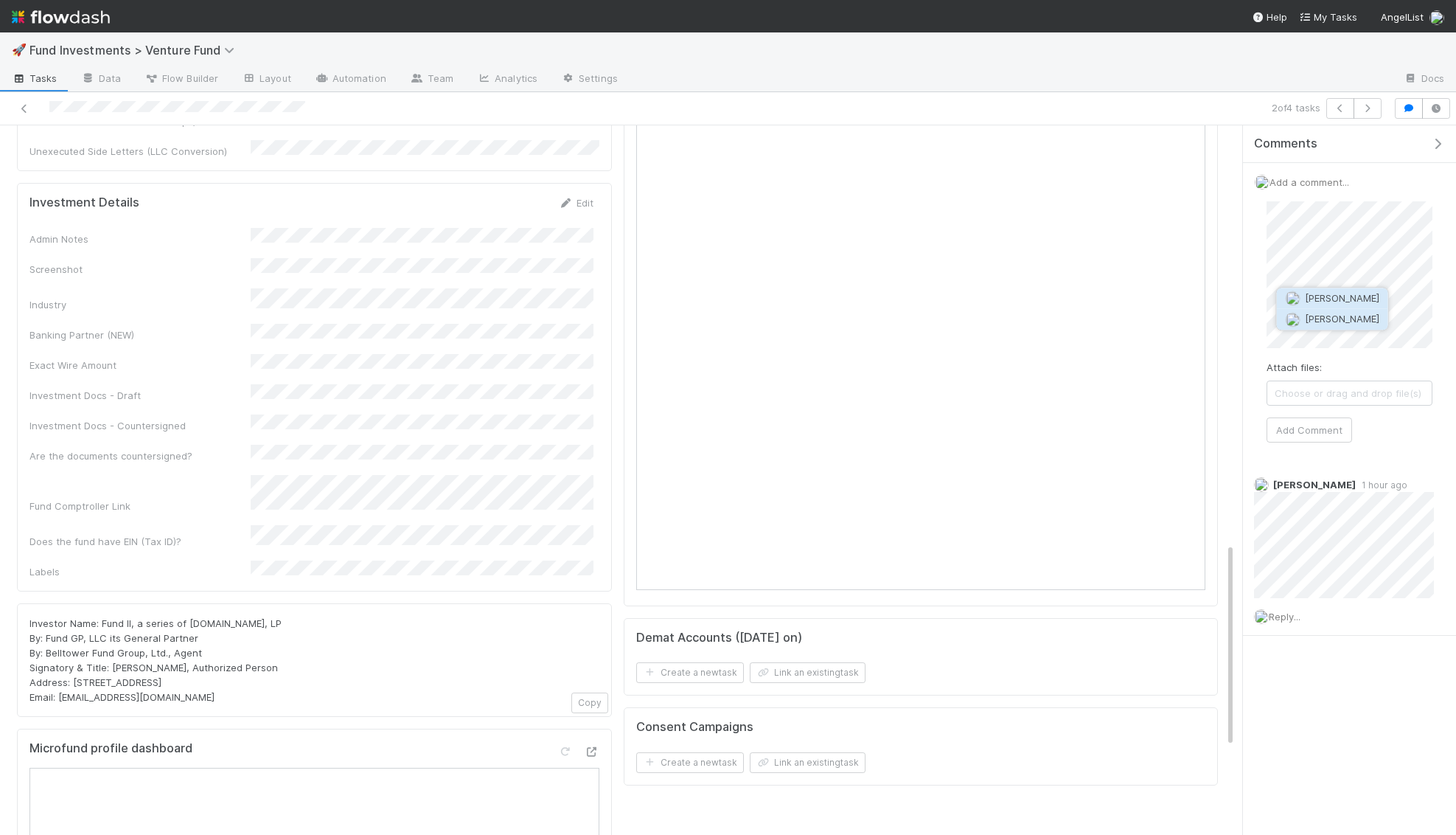
click at [1318, 322] on span "Amy Saks" at bounding box center [1341, 319] width 75 height 12
click at [1303, 448] on button "Add Comment" at bounding box center [1309, 444] width 86 height 25
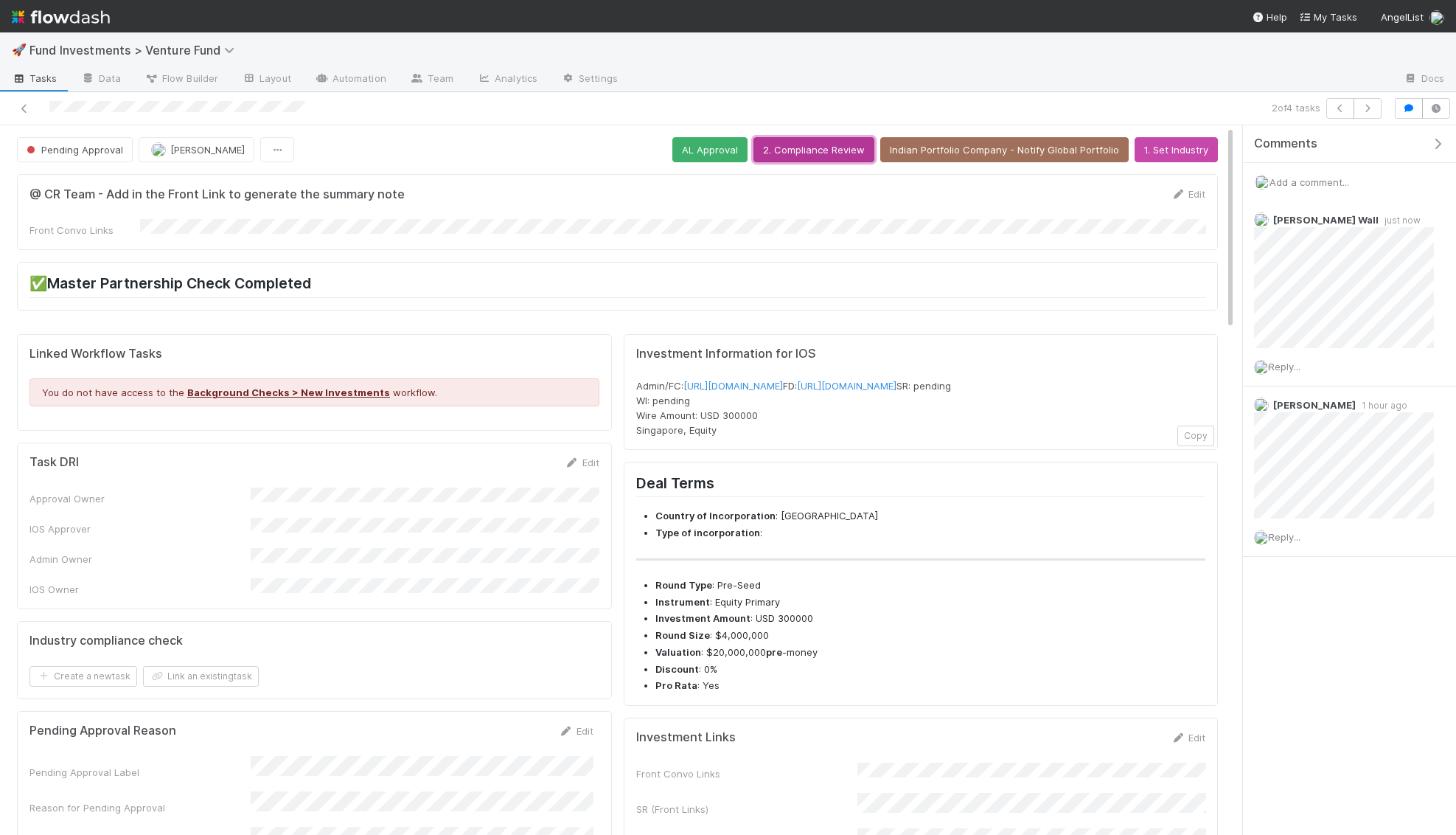
click at [852, 158] on button "2. Compliance Review" at bounding box center [814, 150] width 121 height 25
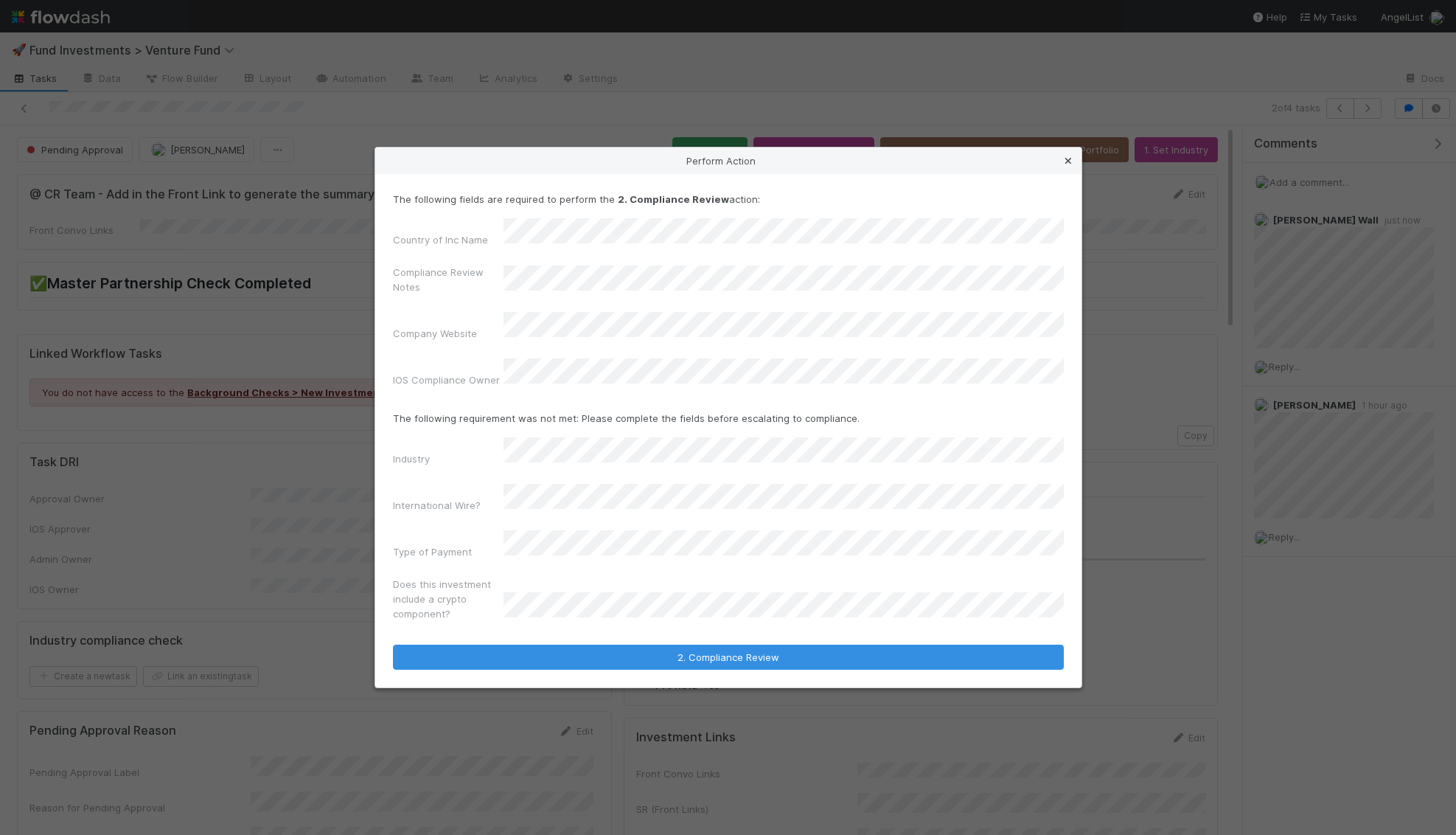
click at [1067, 166] on icon at bounding box center [1068, 161] width 15 height 10
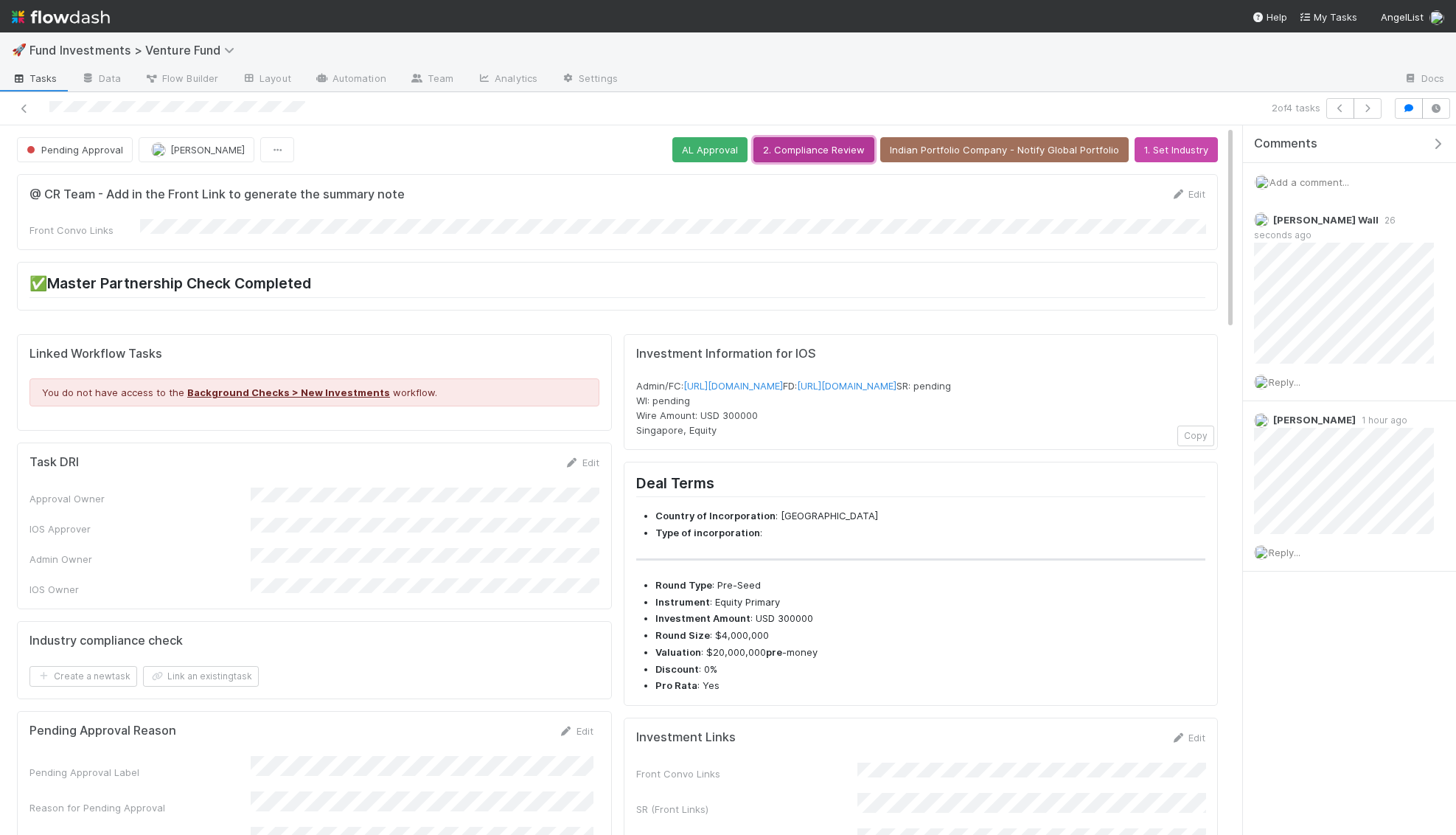
click at [820, 145] on button "2. Compliance Review" at bounding box center [814, 150] width 121 height 25
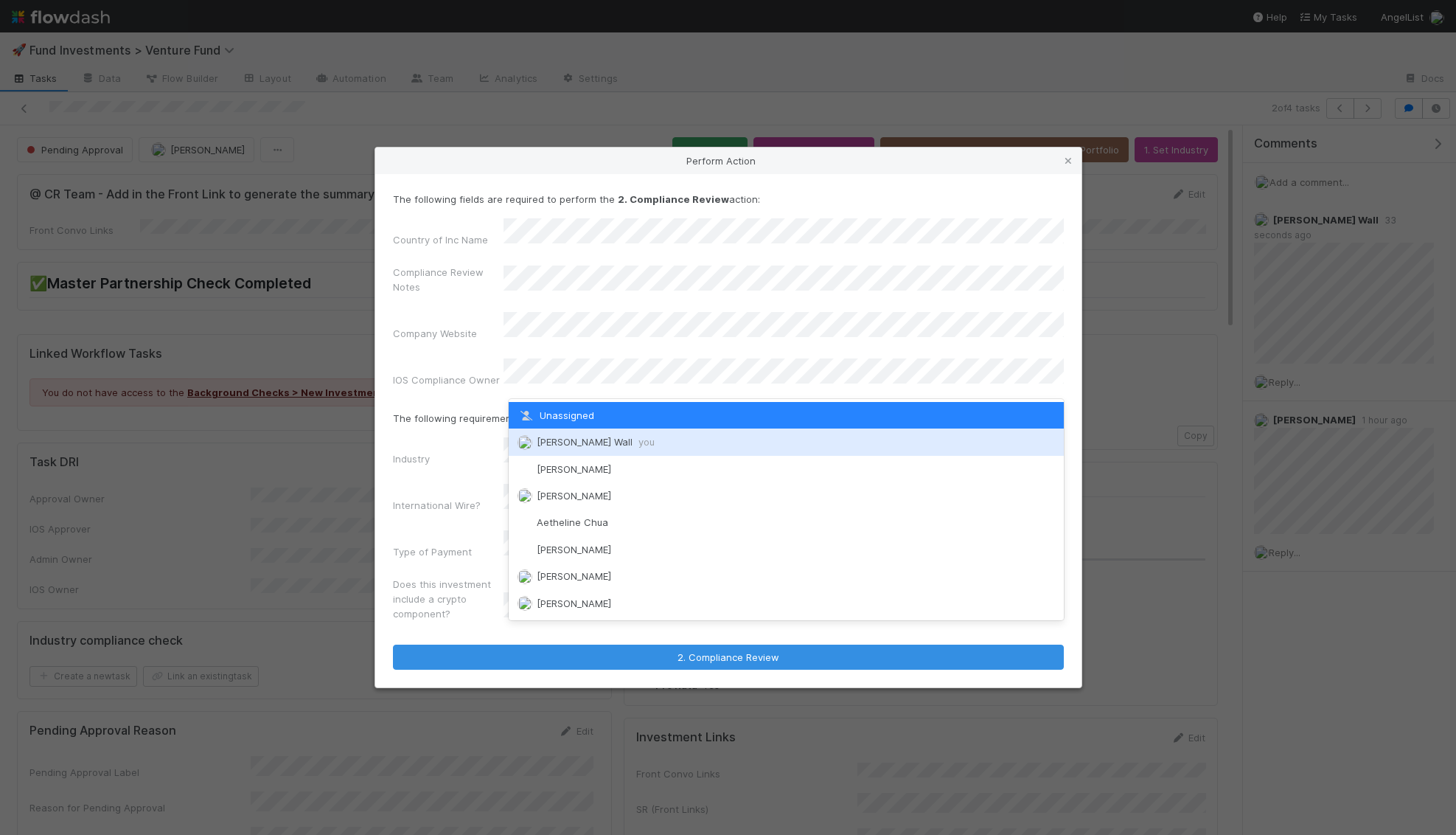
click at [588, 440] on span "Kennedy Wall you" at bounding box center [595, 442] width 118 height 12
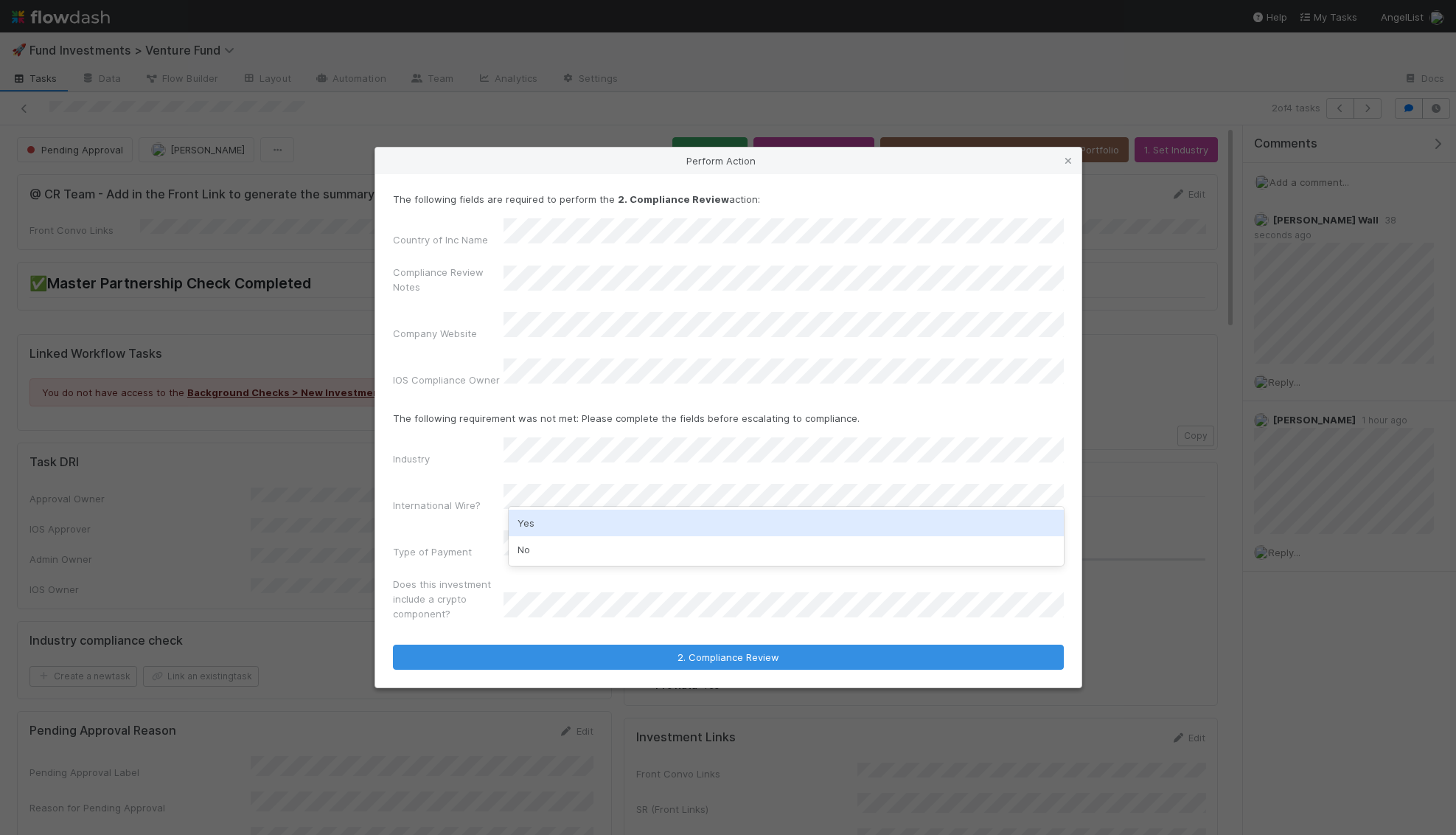
click at [549, 522] on div "Yes" at bounding box center [786, 523] width 555 height 27
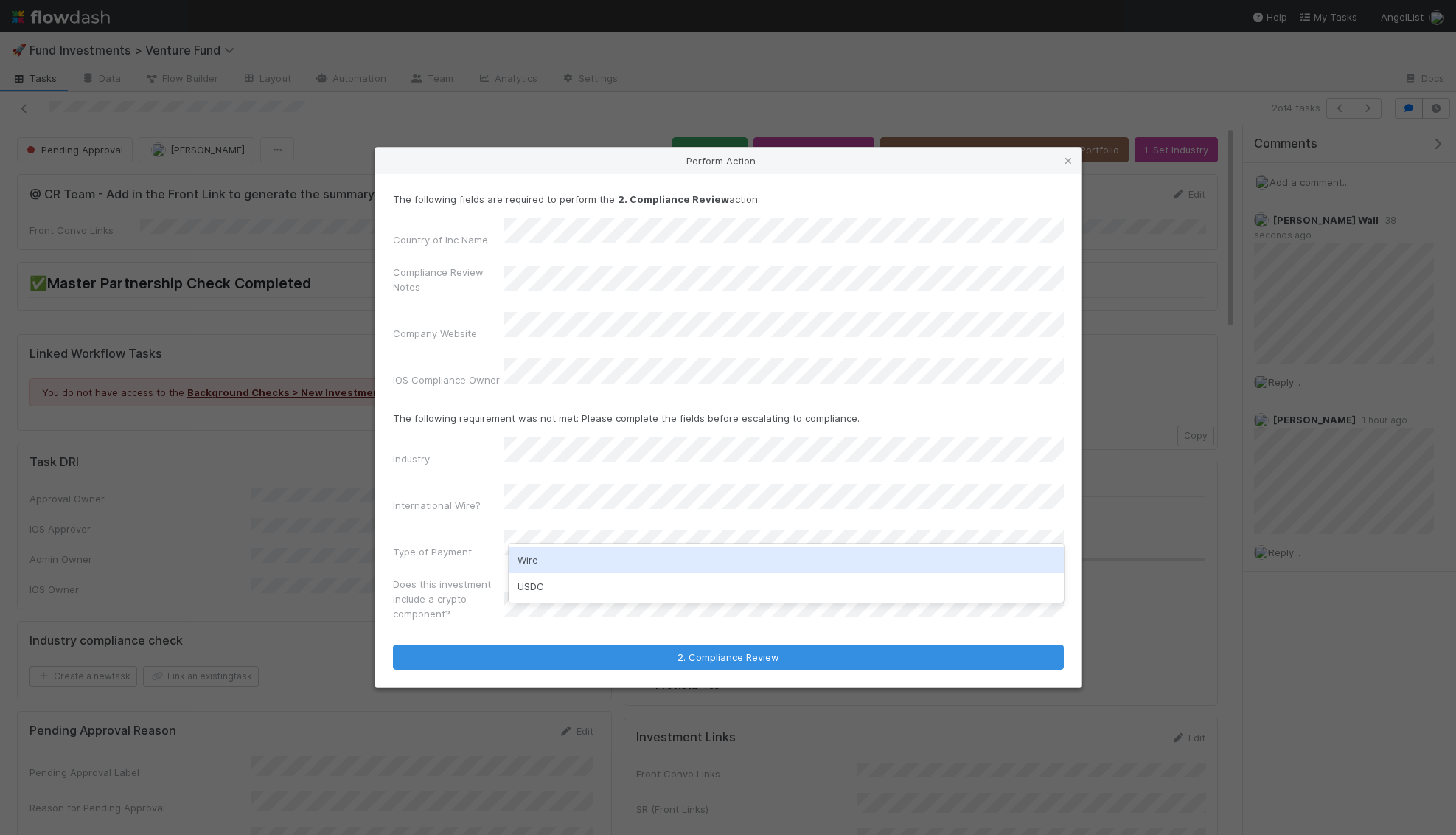
click at [536, 560] on div "Wire" at bounding box center [786, 559] width 555 height 27
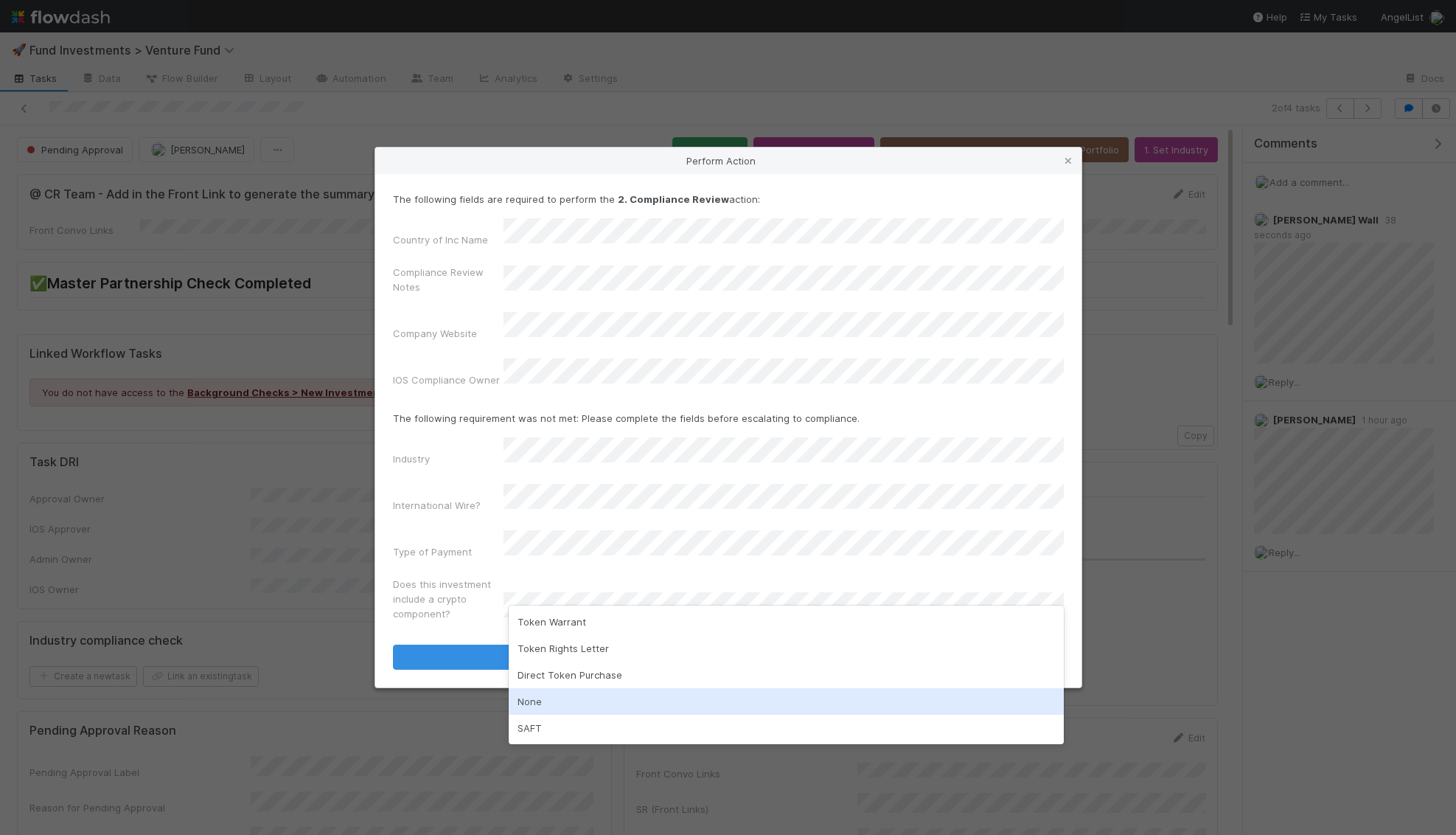
click at [533, 695] on div "None" at bounding box center [786, 701] width 555 height 27
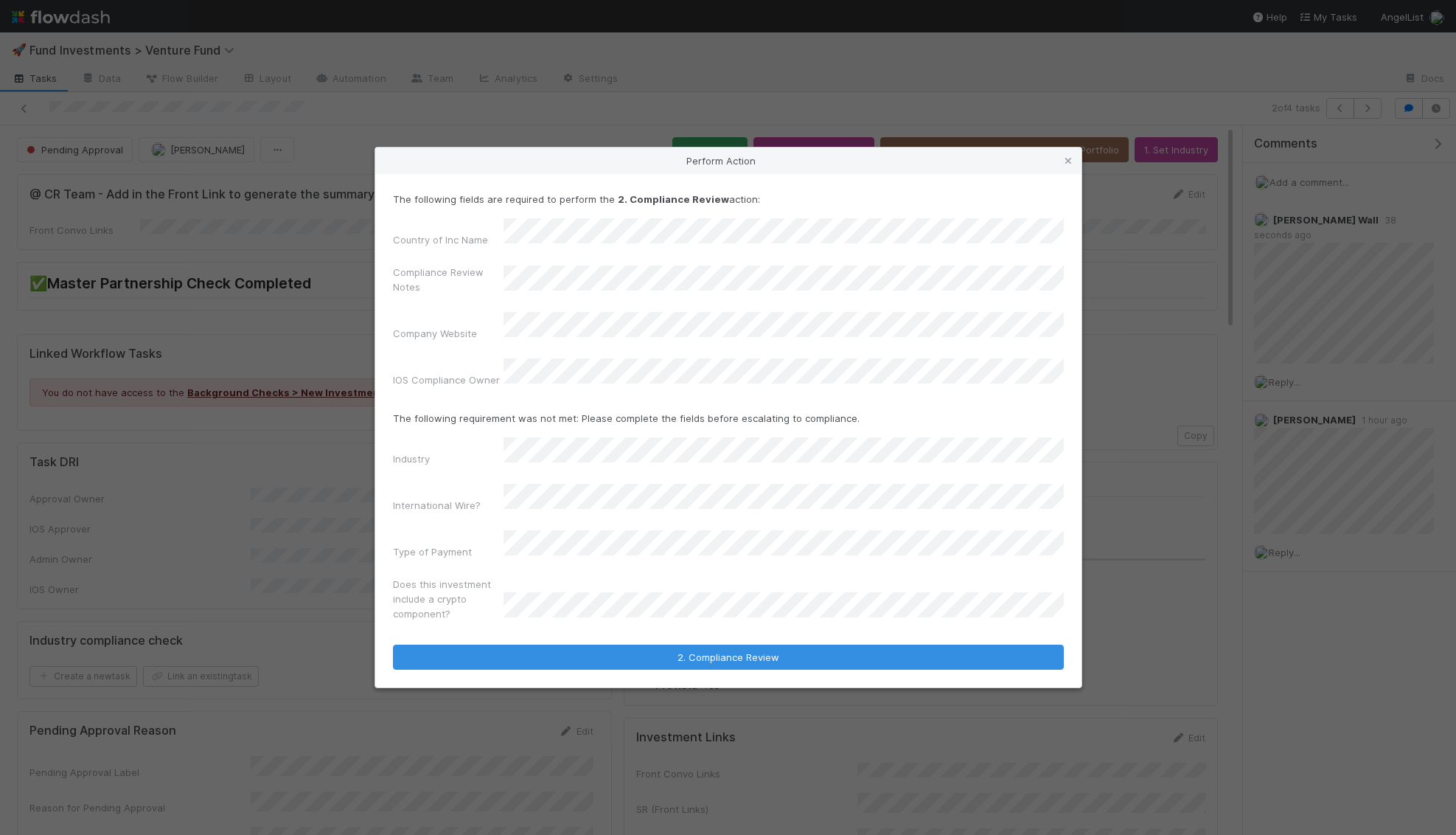
click at [402, 576] on label"] "Does this investment include a crypto component?" at bounding box center [448, 599] width 111 height 44
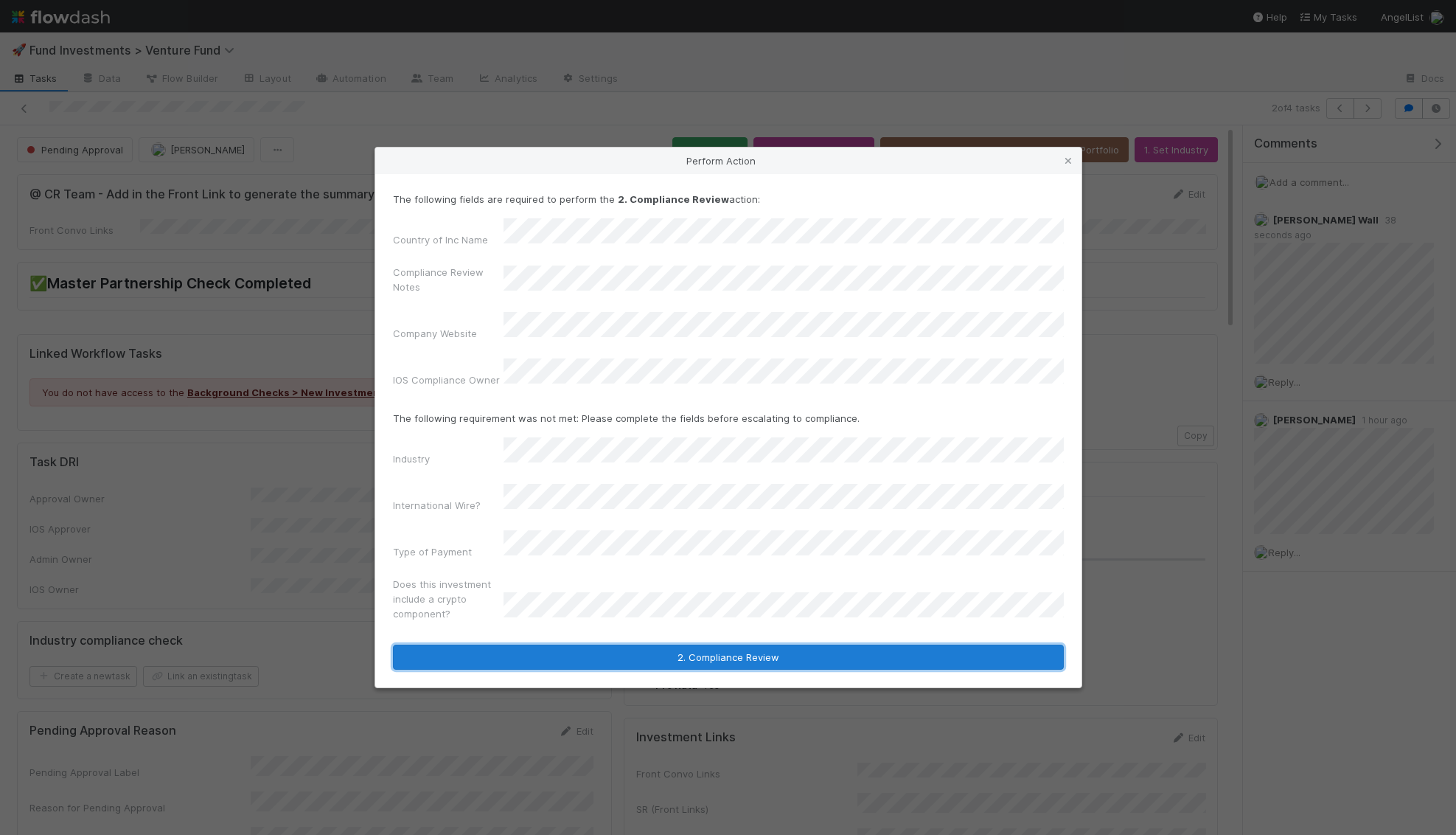
click at [498, 644] on button "2. Compliance Review" at bounding box center [728, 657] width 671 height 25
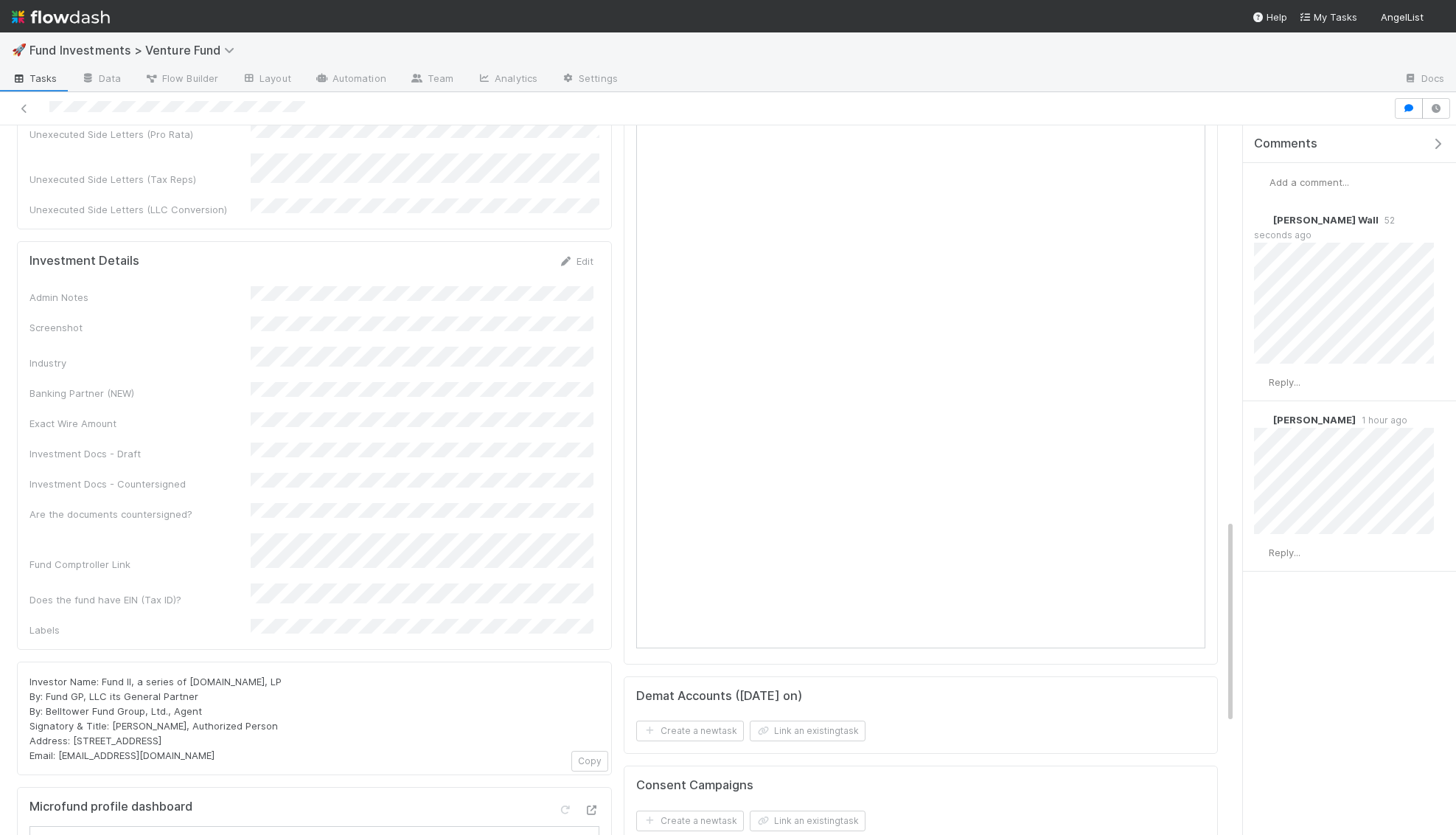
scroll to position [1223, 0]
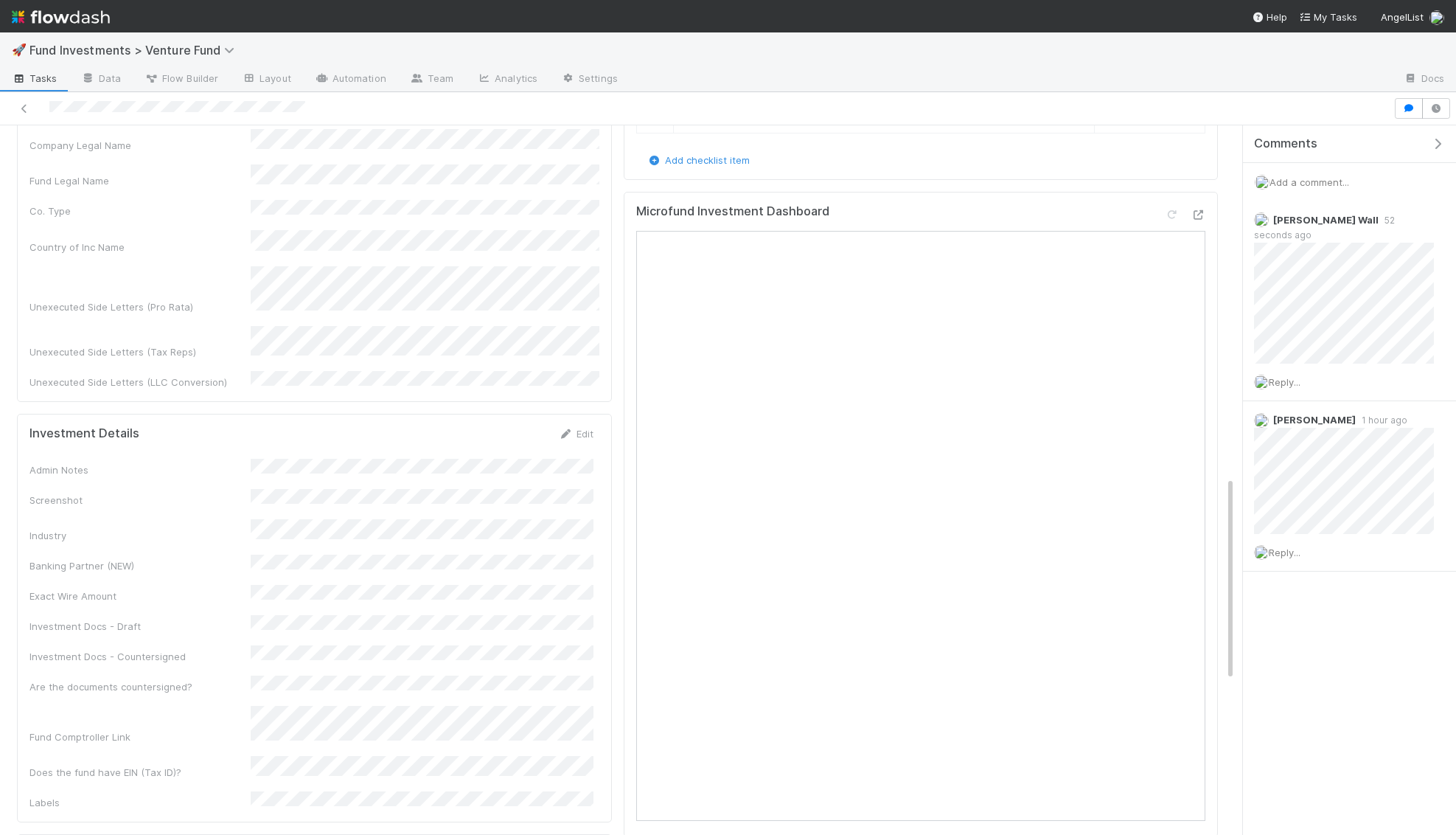
click at [1324, 180] on span "Add a comment..." at bounding box center [1309, 183] width 80 height 12
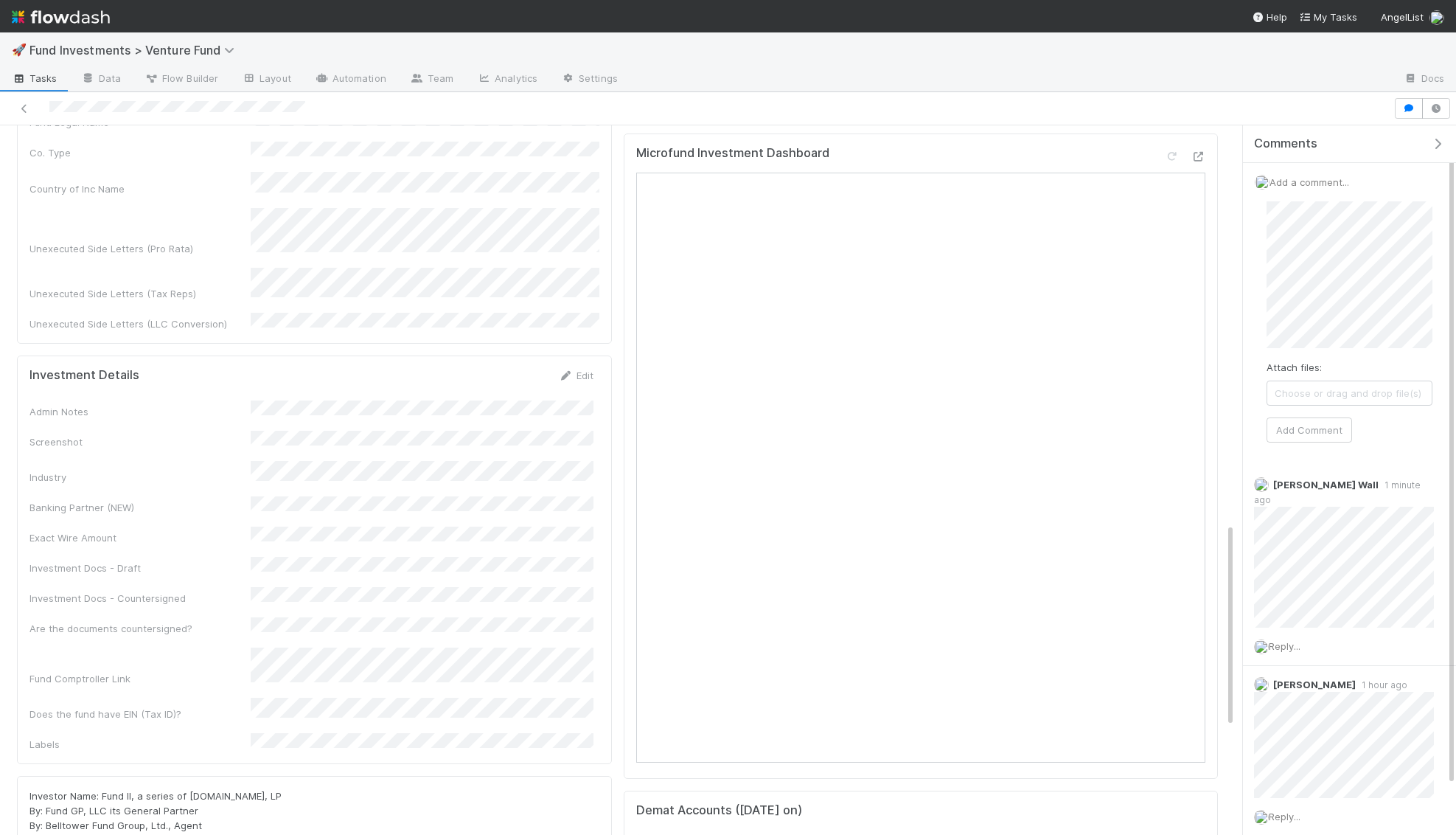
scroll to position [1453, 0]
